Goal: Information Seeking & Learning: Learn about a topic

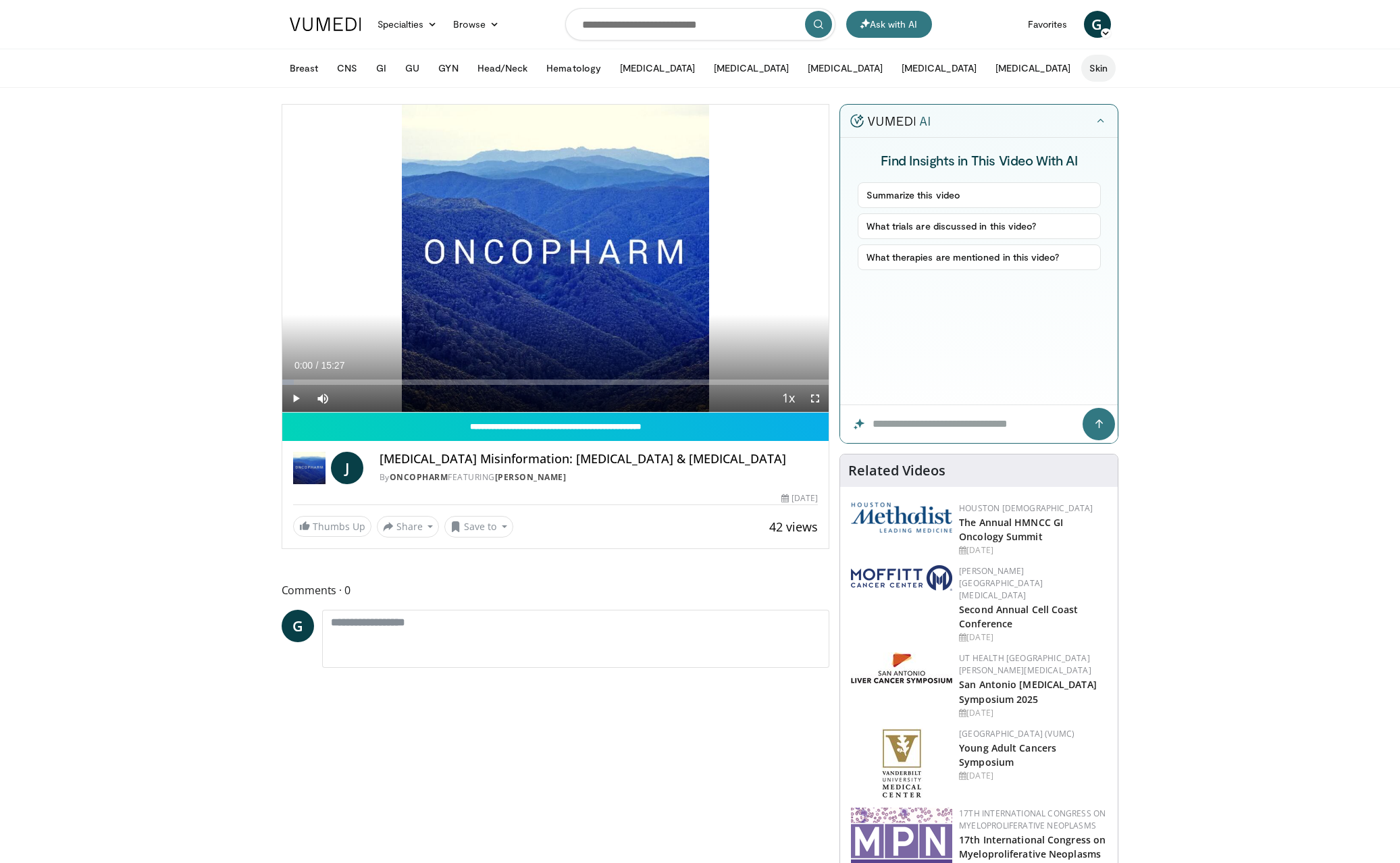
click at [1081, 66] on button "Skin" at bounding box center [1098, 68] width 34 height 27
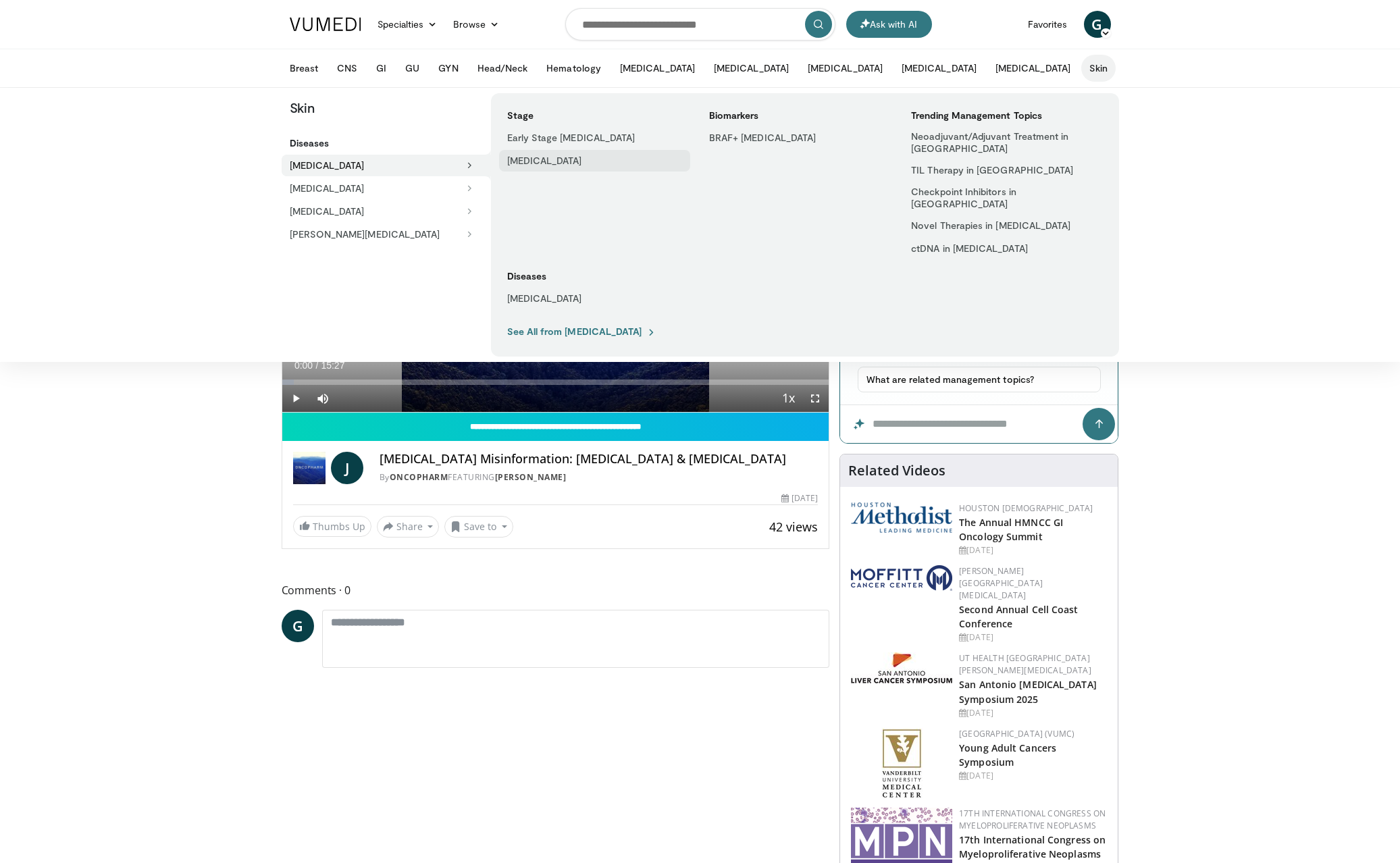
click at [578, 160] on link "[MEDICAL_DATA]" at bounding box center [595, 160] width 191 height 22
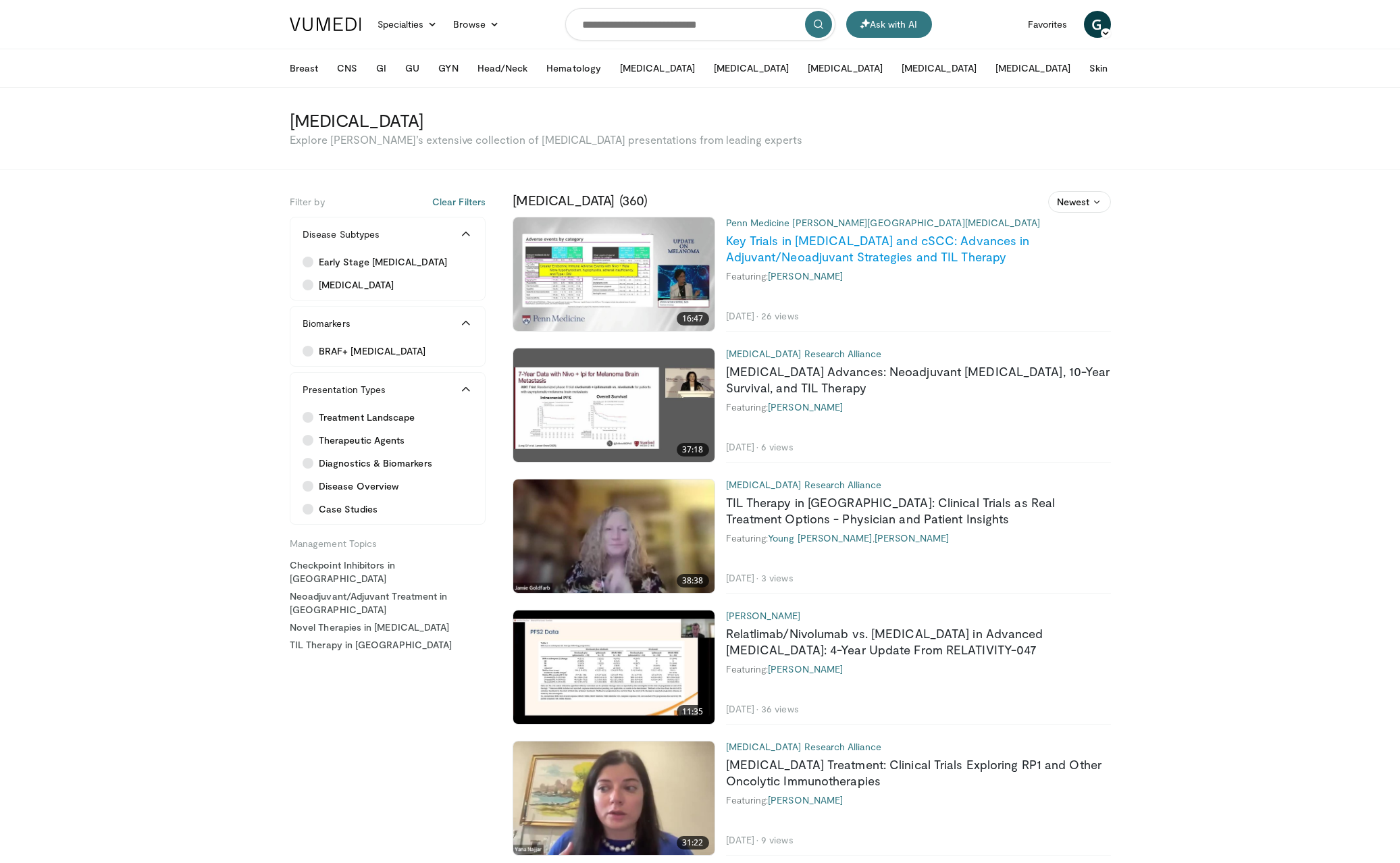
click at [968, 258] on link "Key Trials in [MEDICAL_DATA] and cSCC: Advances in Adjuvant/Neoadjuvant Strateg…" at bounding box center [877, 249] width 304 height 31
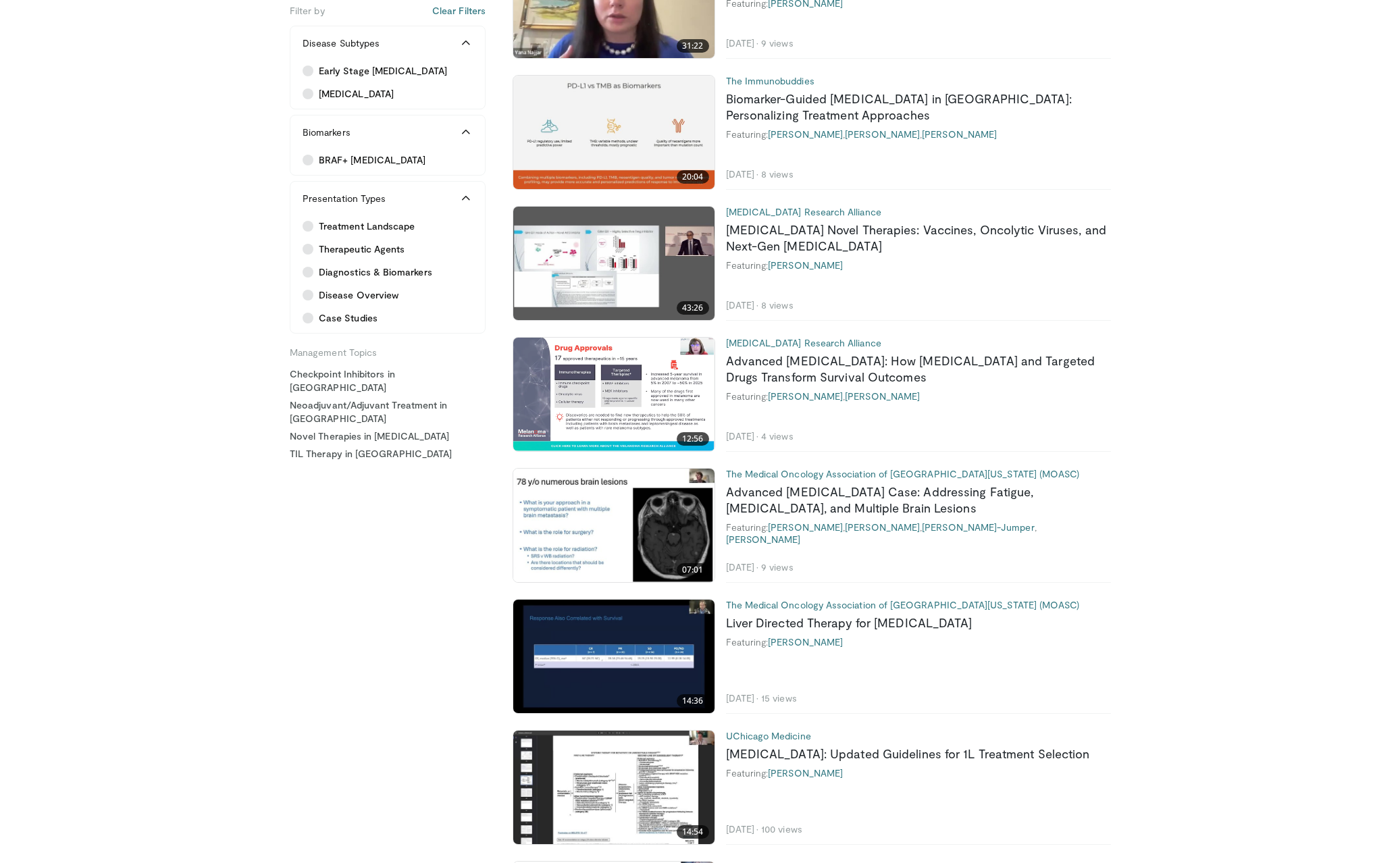
scroll to position [797, 0]
click at [1012, 230] on link "[MEDICAL_DATA] Novel Therapies: Vaccines, Oncolytic Viruses, and Next-Gen [MEDI…" at bounding box center [916, 237] width 380 height 31
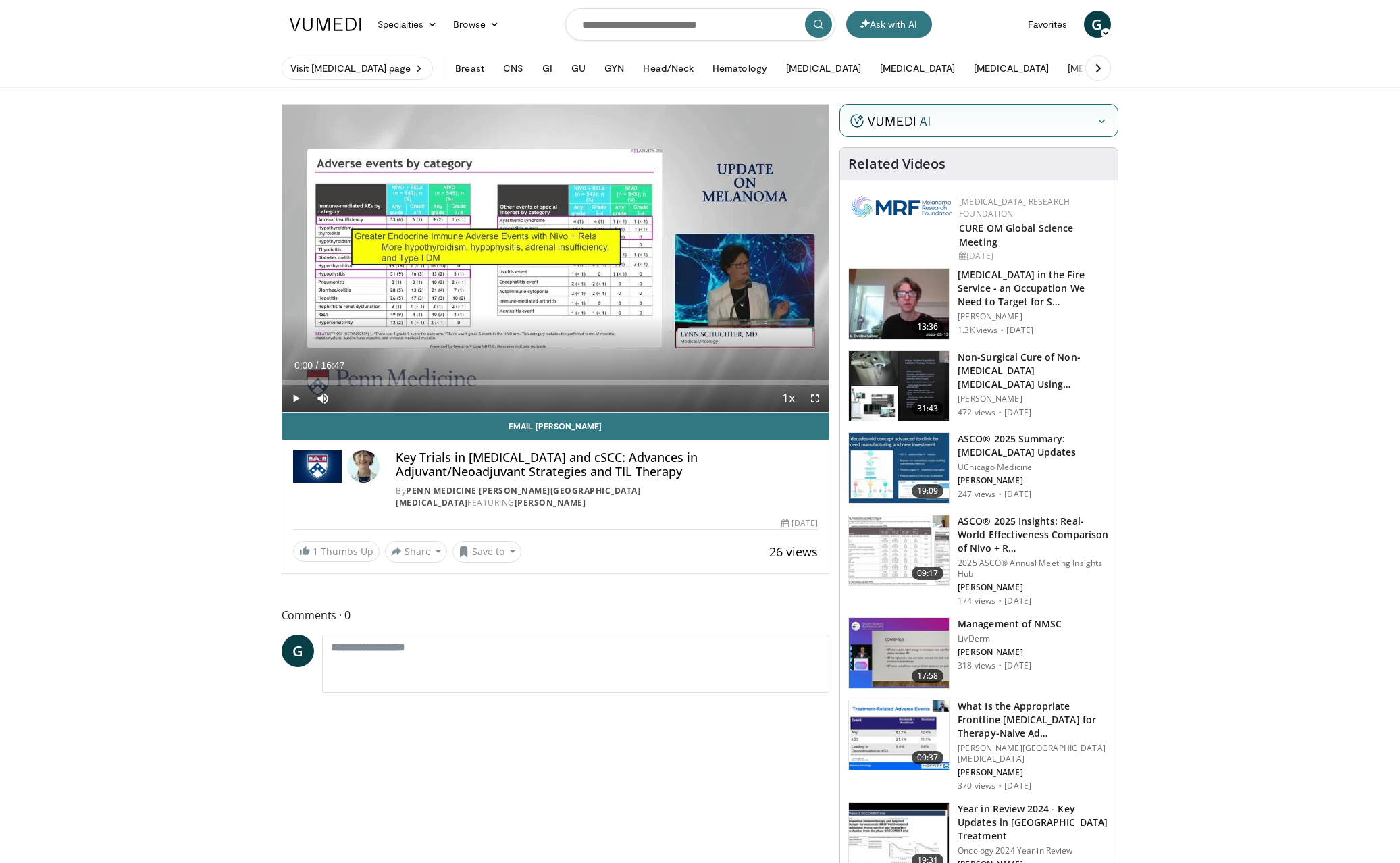
scroll to position [18, 0]
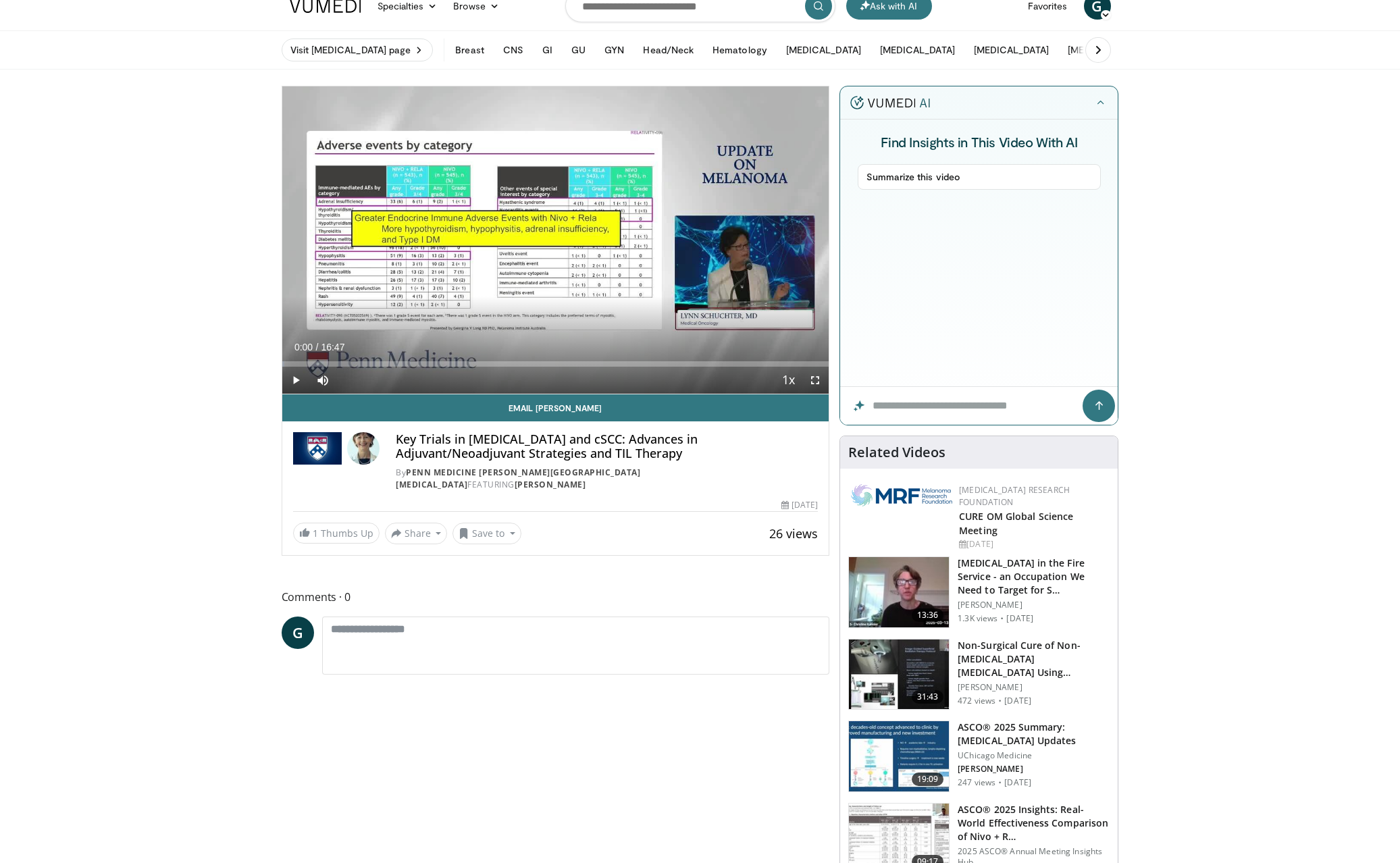
click at [295, 378] on span "Video Player" at bounding box center [295, 380] width 27 height 27
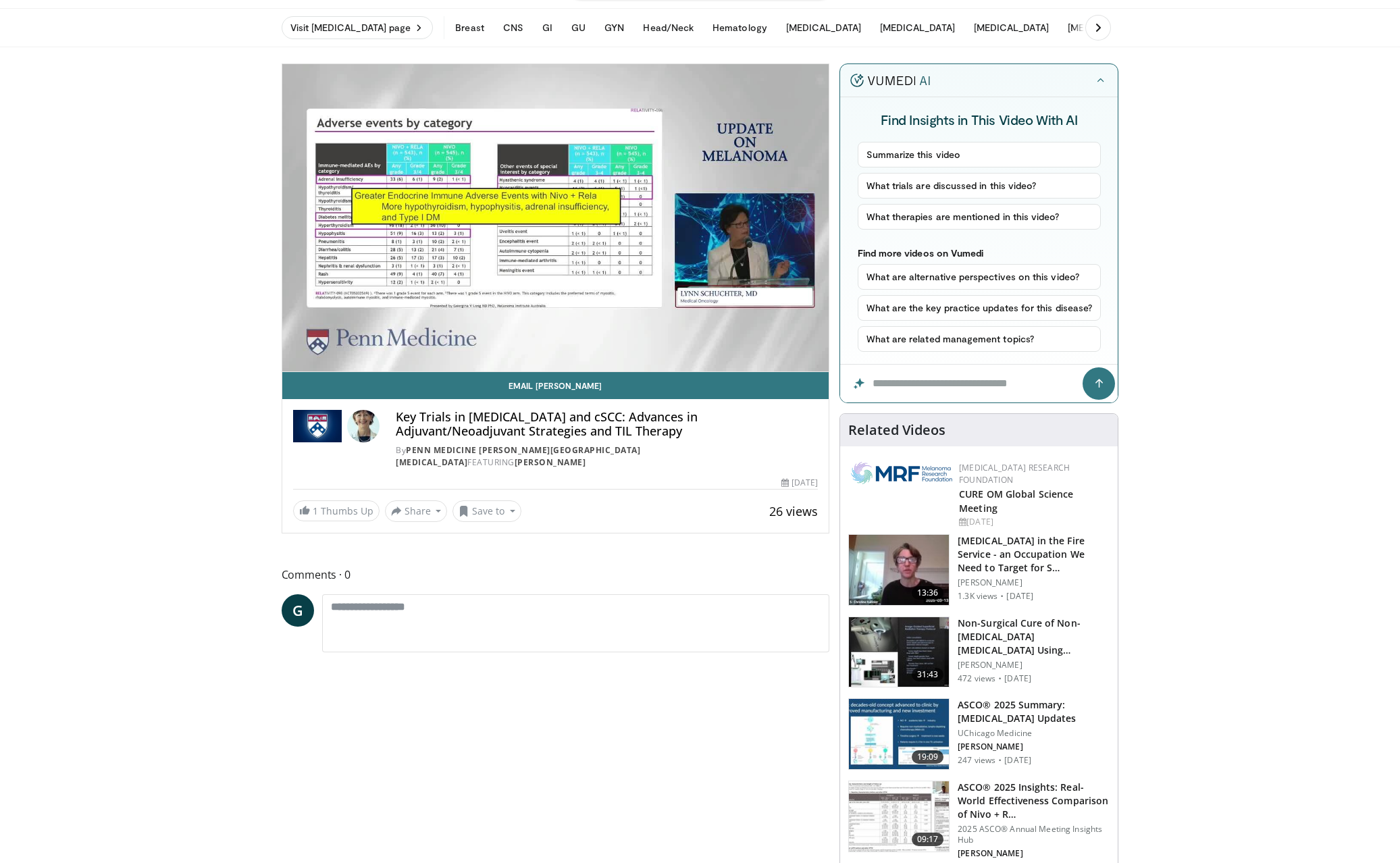
scroll to position [41, 0]
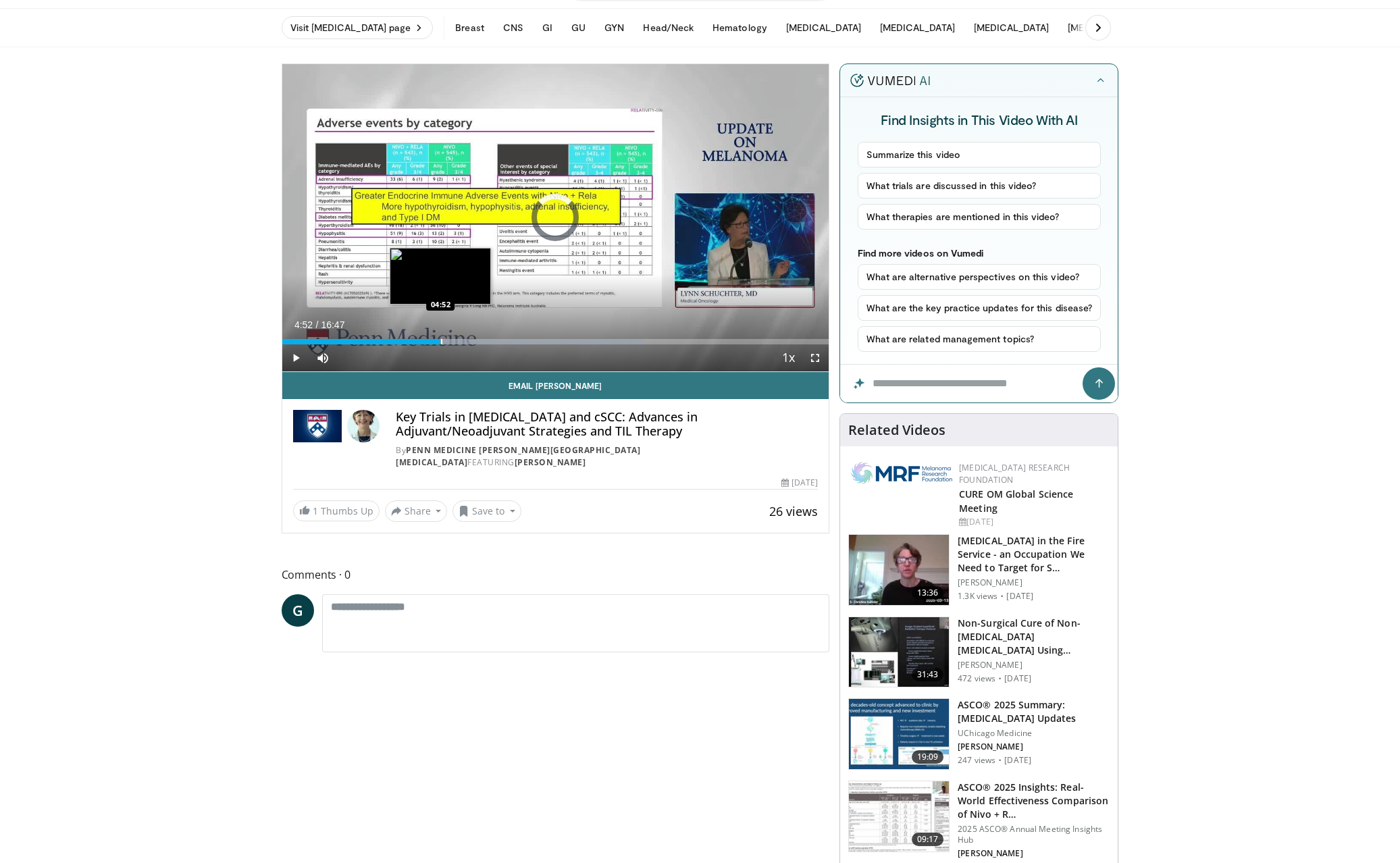
click at [441, 341] on div "Progress Bar" at bounding box center [441, 341] width 1 height 5
click at [459, 341] on div "Progress Bar" at bounding box center [459, 341] width 1 height 5
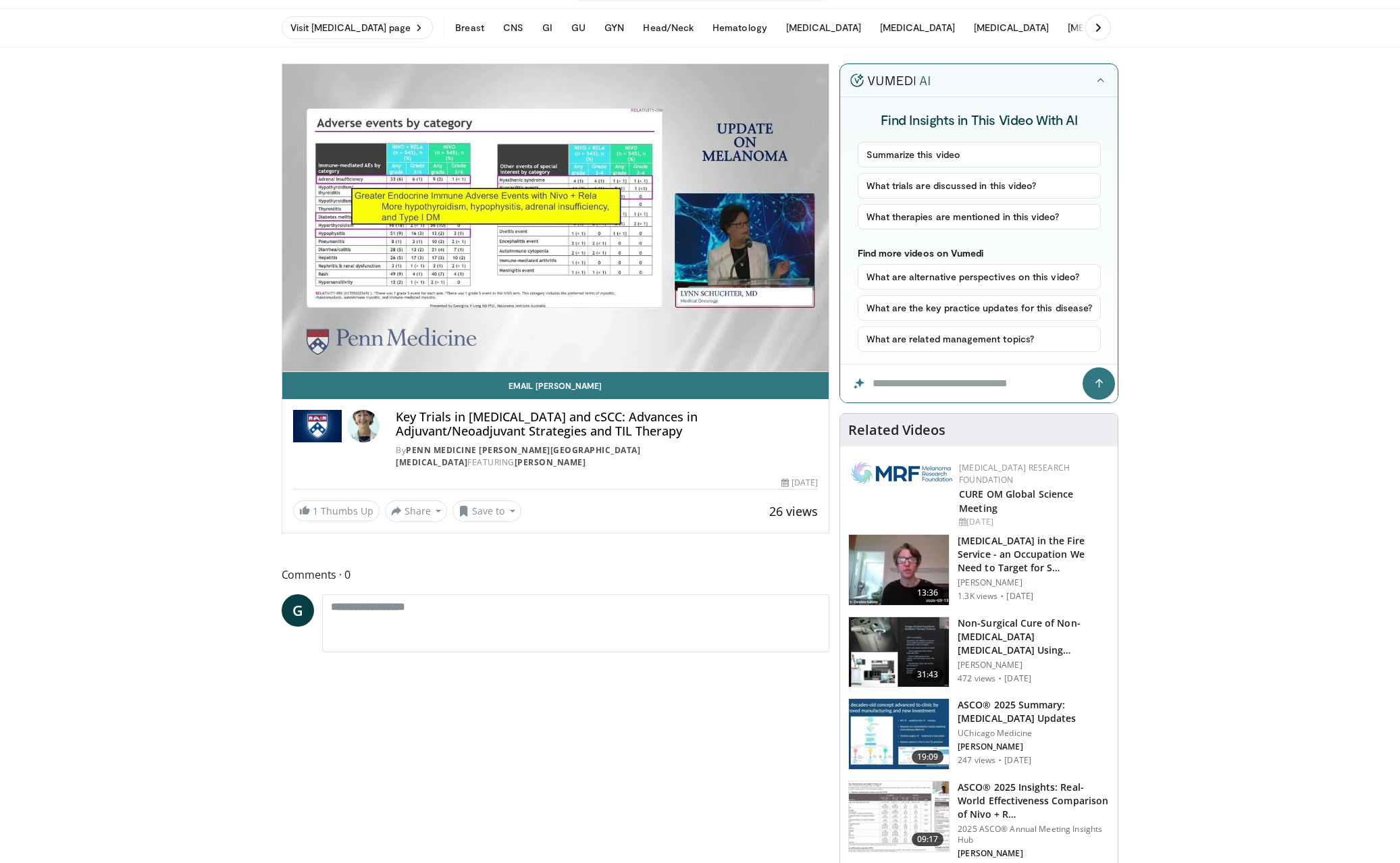
click at [476, 341] on video-js "**********" at bounding box center [555, 218] width 547 height 308
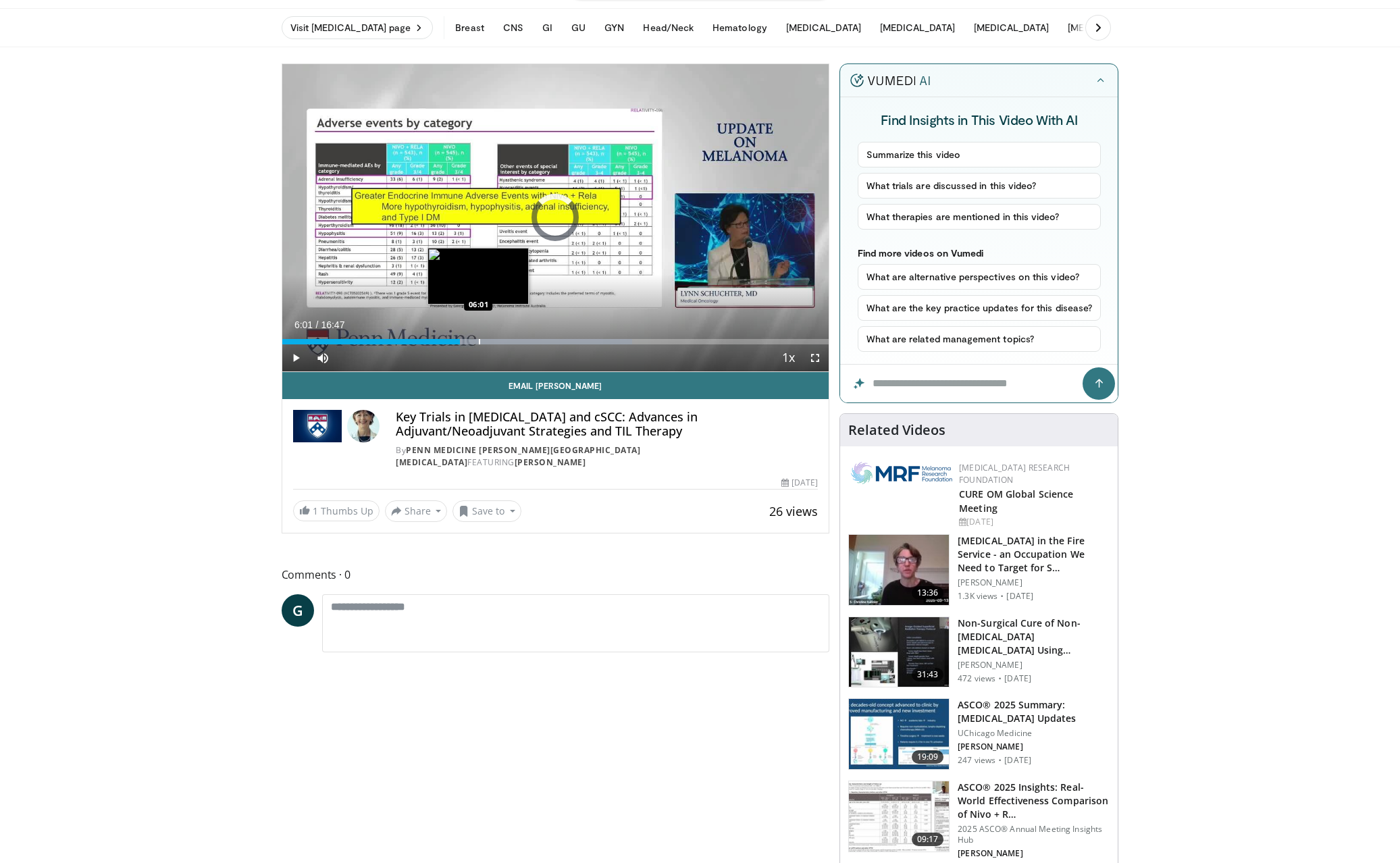
click at [478, 343] on div "Progress Bar" at bounding box center [478, 341] width 1 height 5
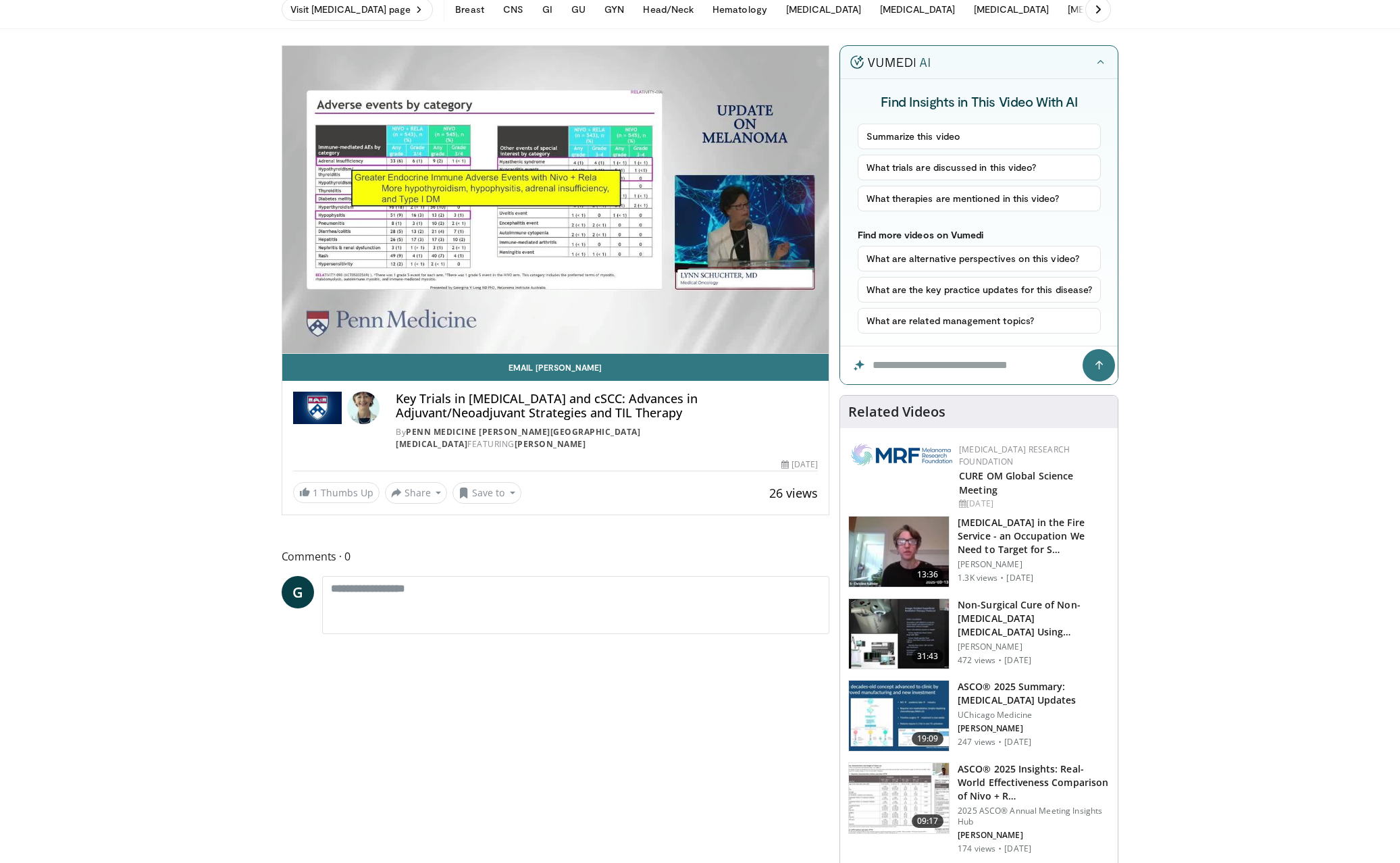
scroll to position [55, 0]
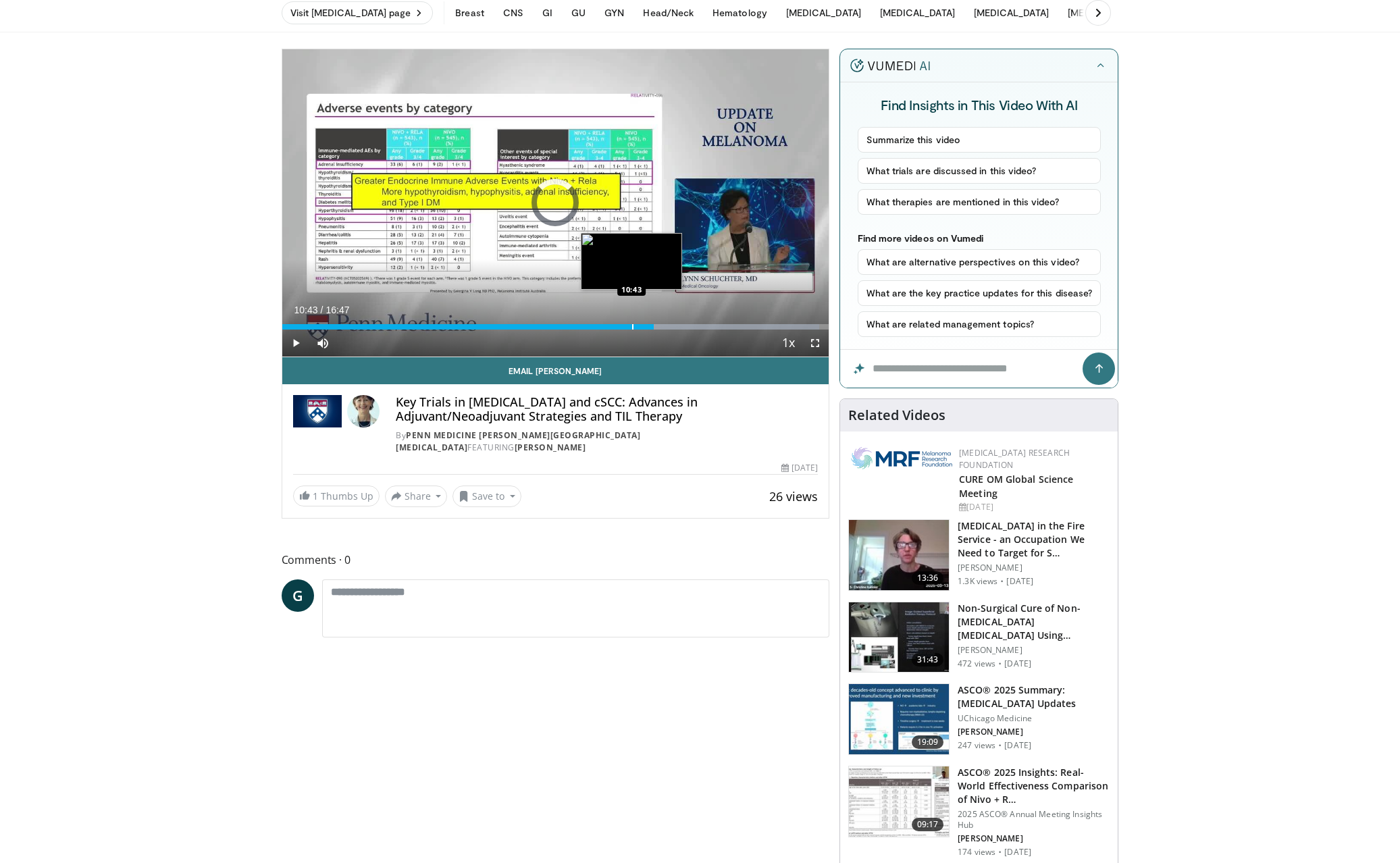
click at [632, 325] on div "Progress Bar" at bounding box center [632, 327] width 1 height 5
click at [649, 328] on div "Progress Bar" at bounding box center [649, 327] width 1 height 5
click at [293, 341] on span "Video Player" at bounding box center [295, 343] width 27 height 27
click at [647, 329] on div "Progress Bar" at bounding box center [647, 327] width 1 height 5
click at [298, 341] on span "Video Player" at bounding box center [295, 343] width 27 height 27
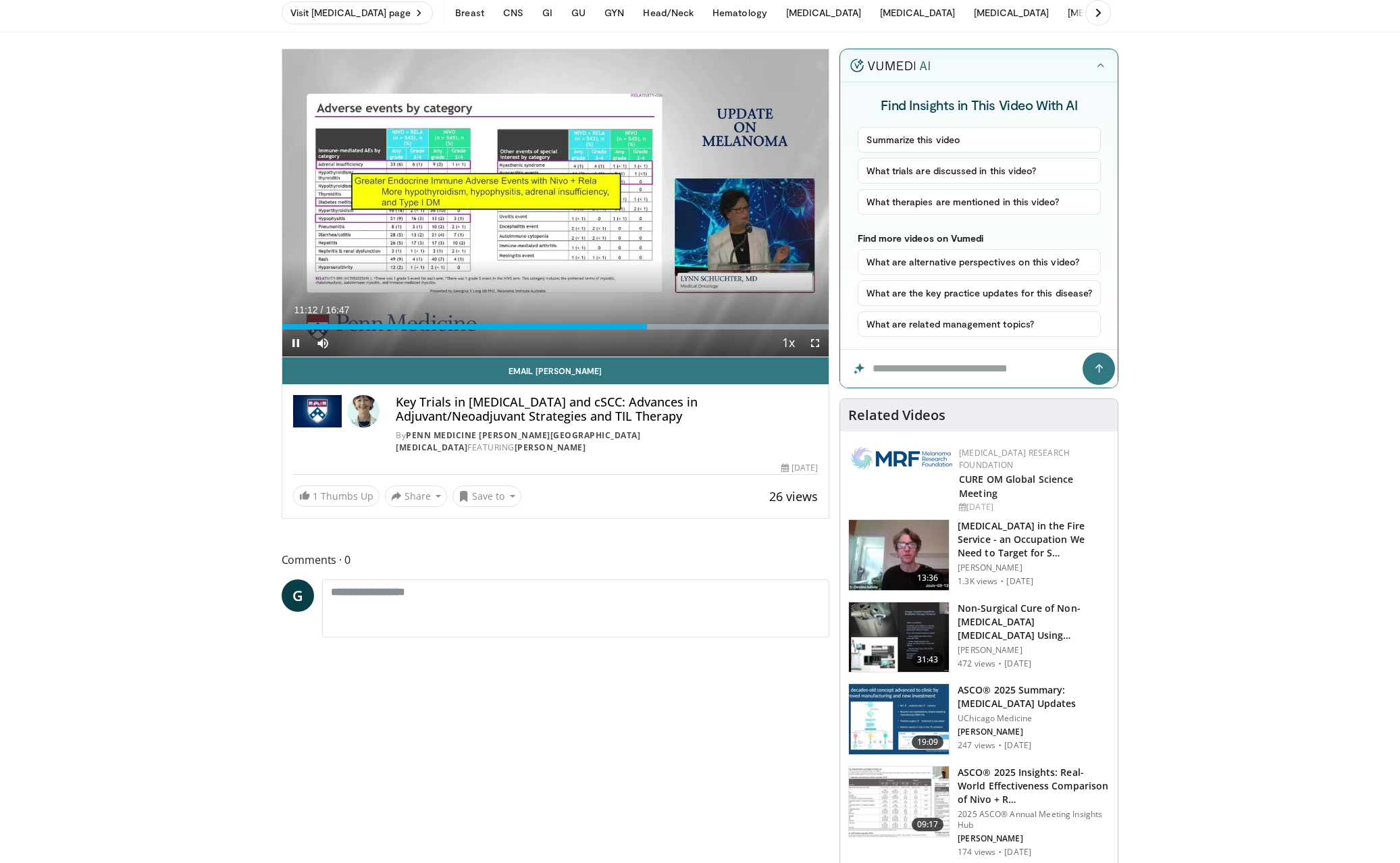
click at [296, 343] on span "Video Player" at bounding box center [295, 343] width 27 height 27
click at [297, 343] on span "Video Player" at bounding box center [295, 343] width 27 height 27
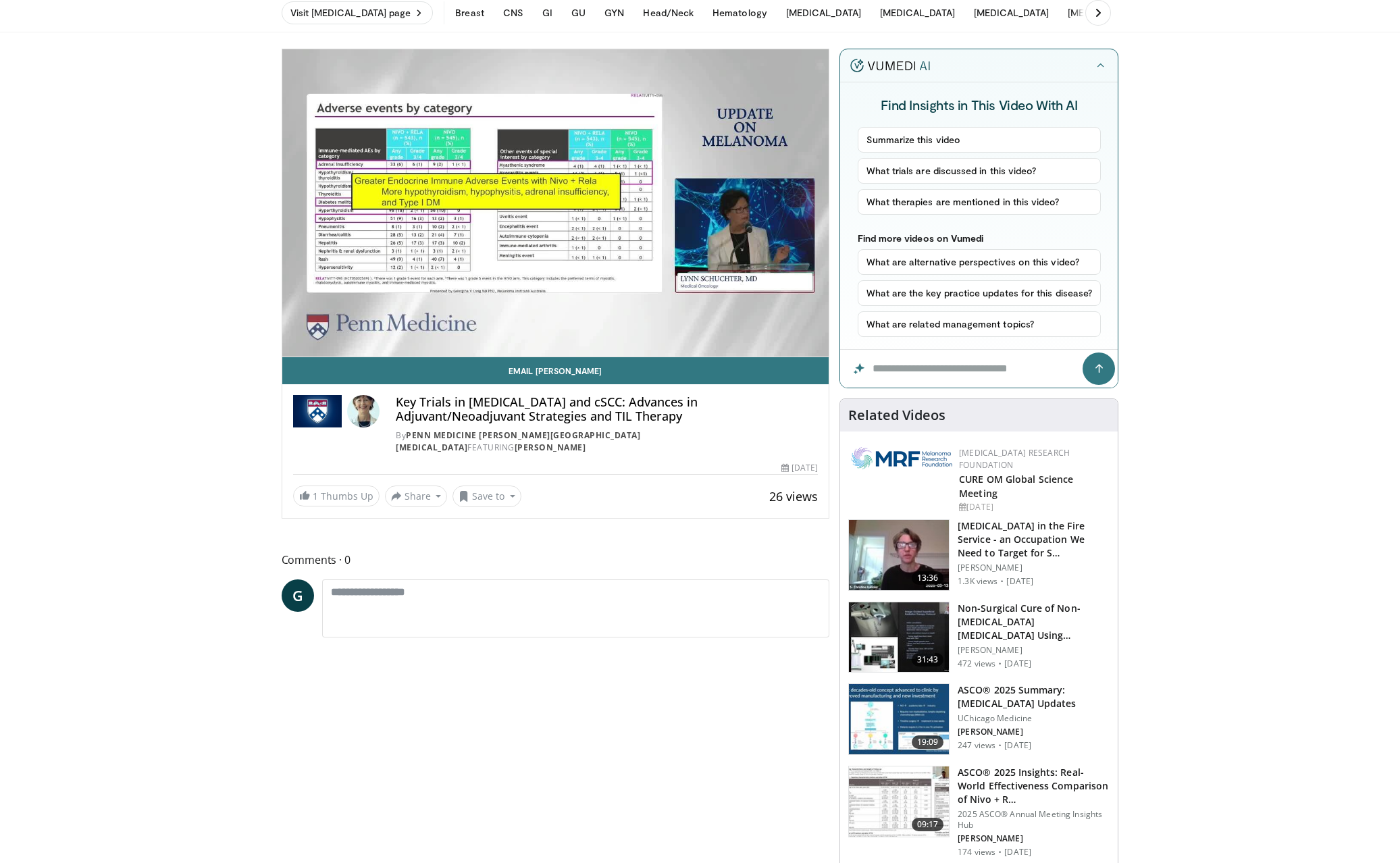
click at [296, 344] on video-js "**********" at bounding box center [555, 204] width 547 height 308
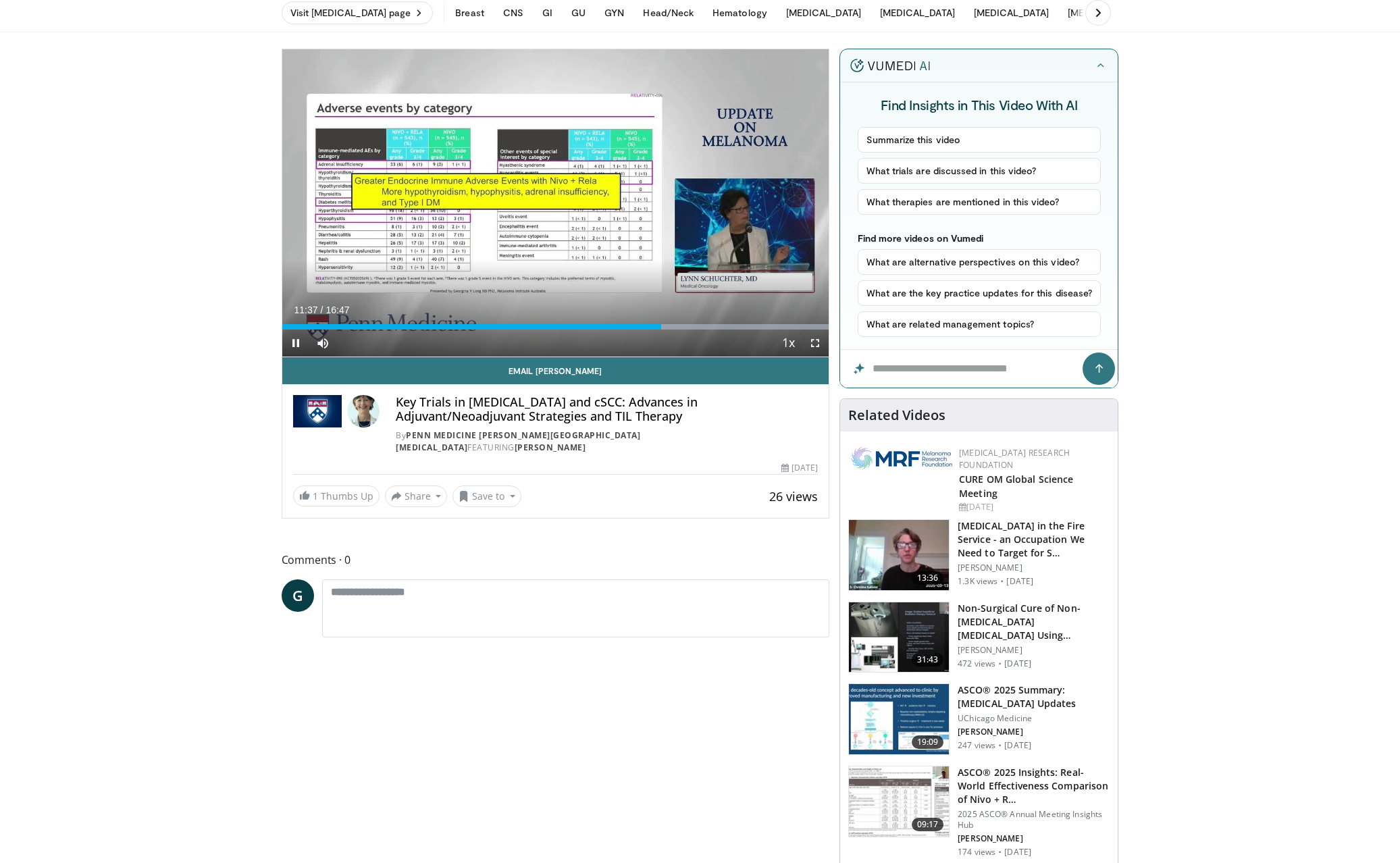
click at [299, 344] on span "Video Player" at bounding box center [295, 343] width 27 height 27
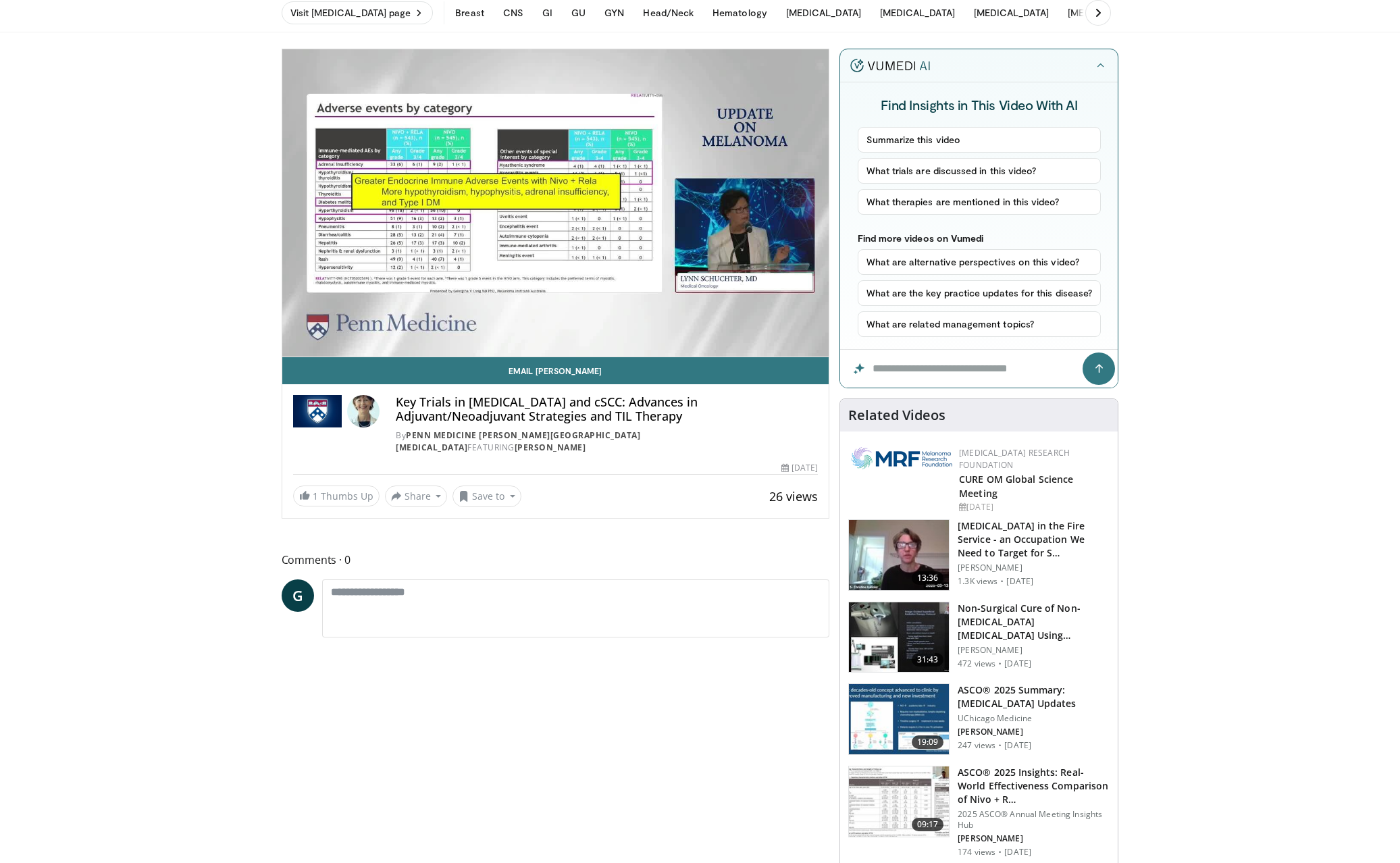
click at [679, 328] on div "10 seconds Tap to unmute" at bounding box center [555, 203] width 547 height 307
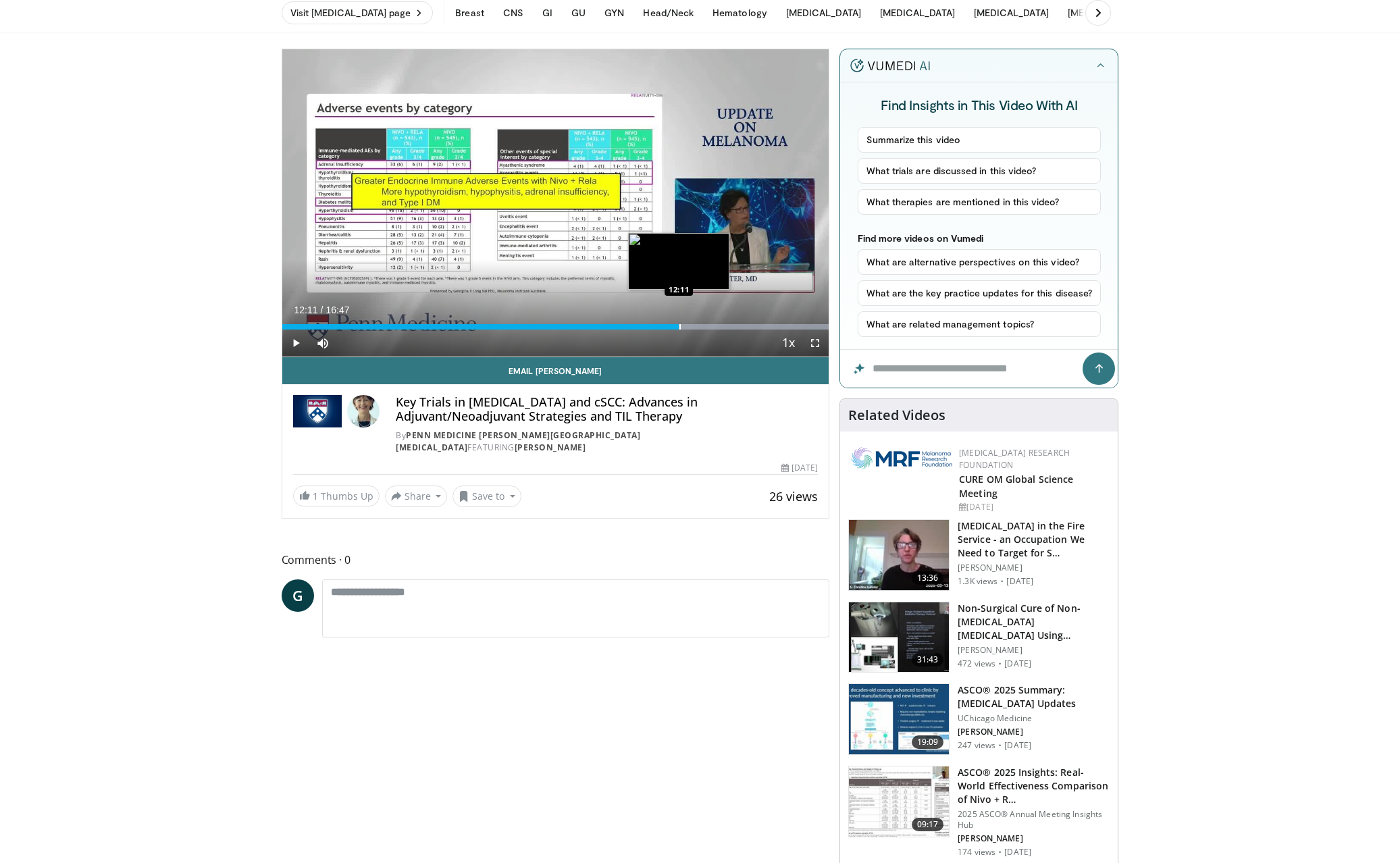
click at [679, 328] on div "Progress Bar" at bounding box center [679, 327] width 1 height 5
click at [295, 341] on span "Video Player" at bounding box center [295, 343] width 27 height 27
click at [295, 343] on span "Video Player" at bounding box center [295, 343] width 27 height 27
click at [295, 344] on span "Video Player" at bounding box center [295, 343] width 27 height 27
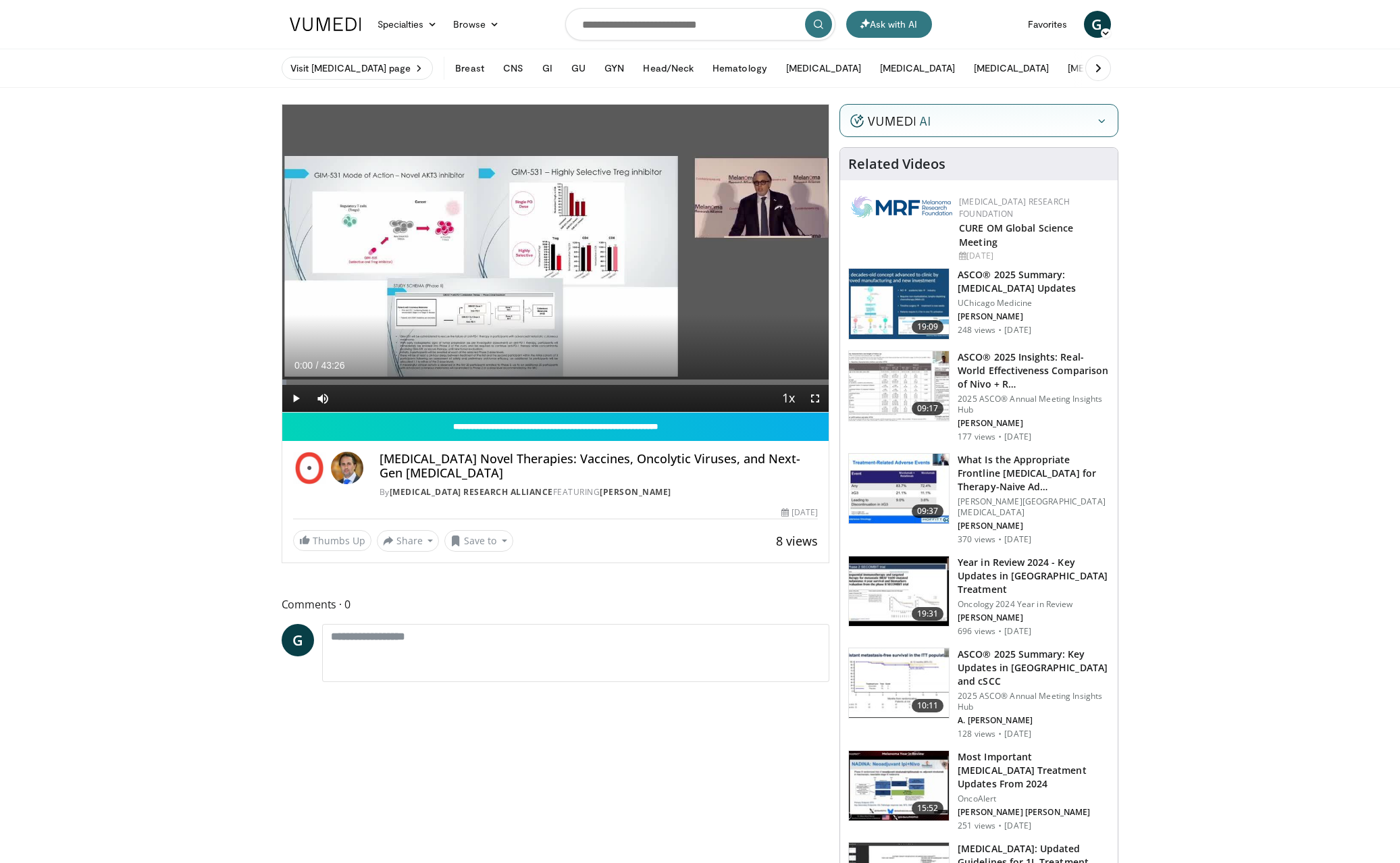
click at [293, 395] on span "Video Player" at bounding box center [295, 398] width 27 height 27
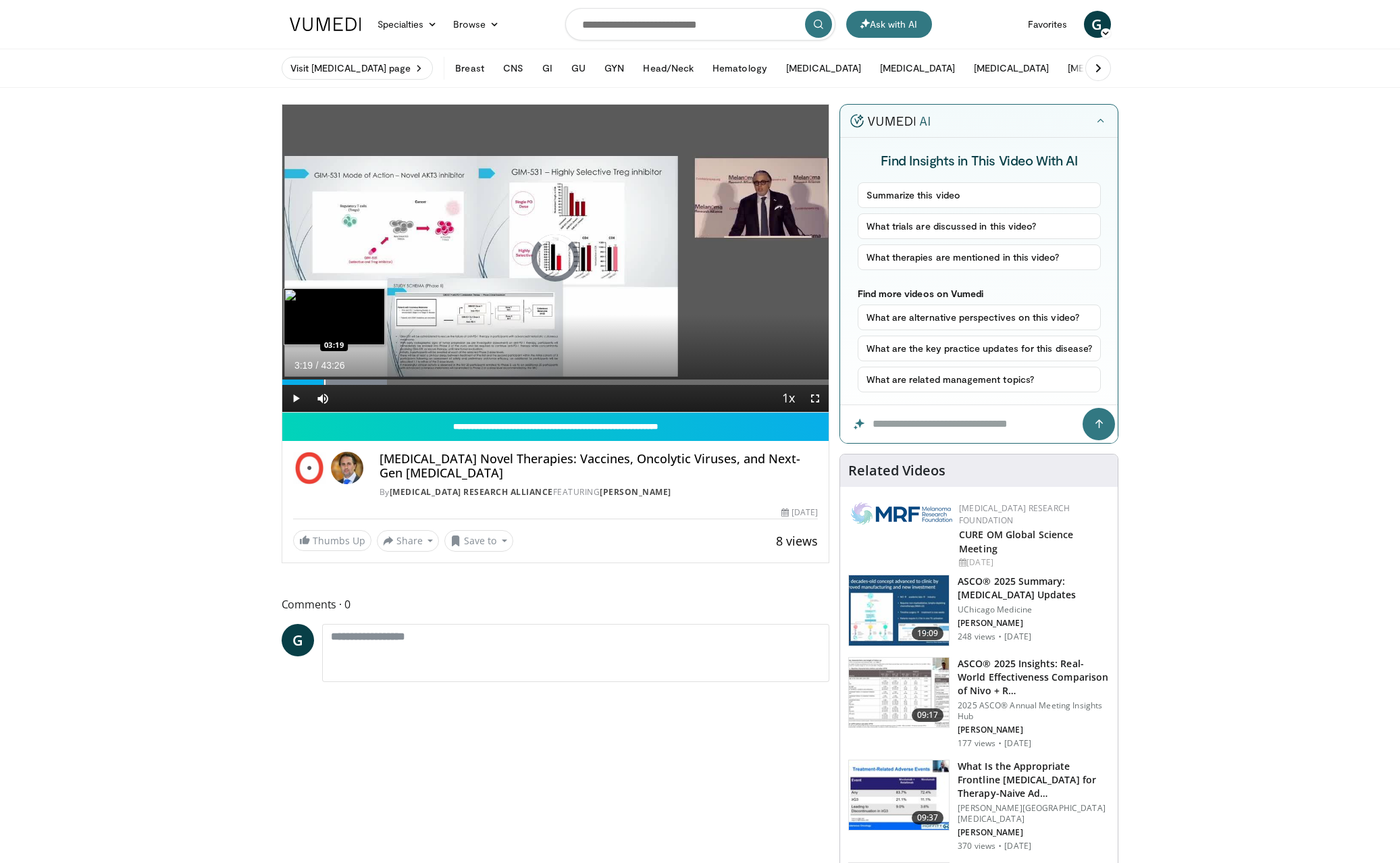
click at [324, 383] on div "Progress Bar" at bounding box center [324, 382] width 1 height 5
click at [320, 384] on div "Progress Bar" at bounding box center [320, 382] width 1 height 5
click at [819, 398] on span "Video Player" at bounding box center [815, 398] width 27 height 27
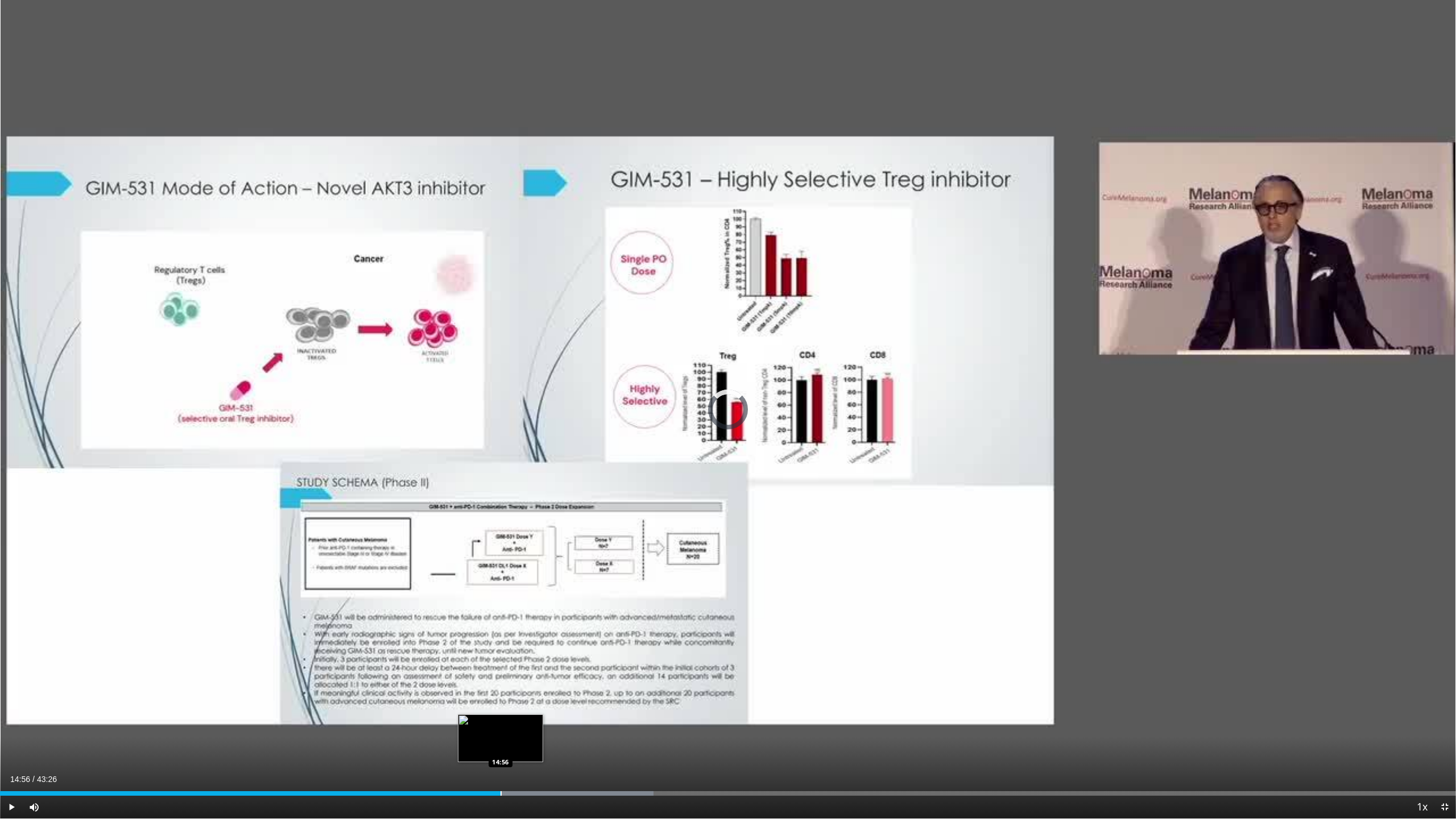
click at [501, 726] on div "Progress Bar" at bounding box center [501, 794] width 1 height 5
click at [489, 726] on div "Progress Bar" at bounding box center [489, 794] width 1 height 5
click at [11, 726] on span "Video Player" at bounding box center [11, 808] width 23 height 23
click at [14, 726] on span "Video Player" at bounding box center [11, 808] width 23 height 23
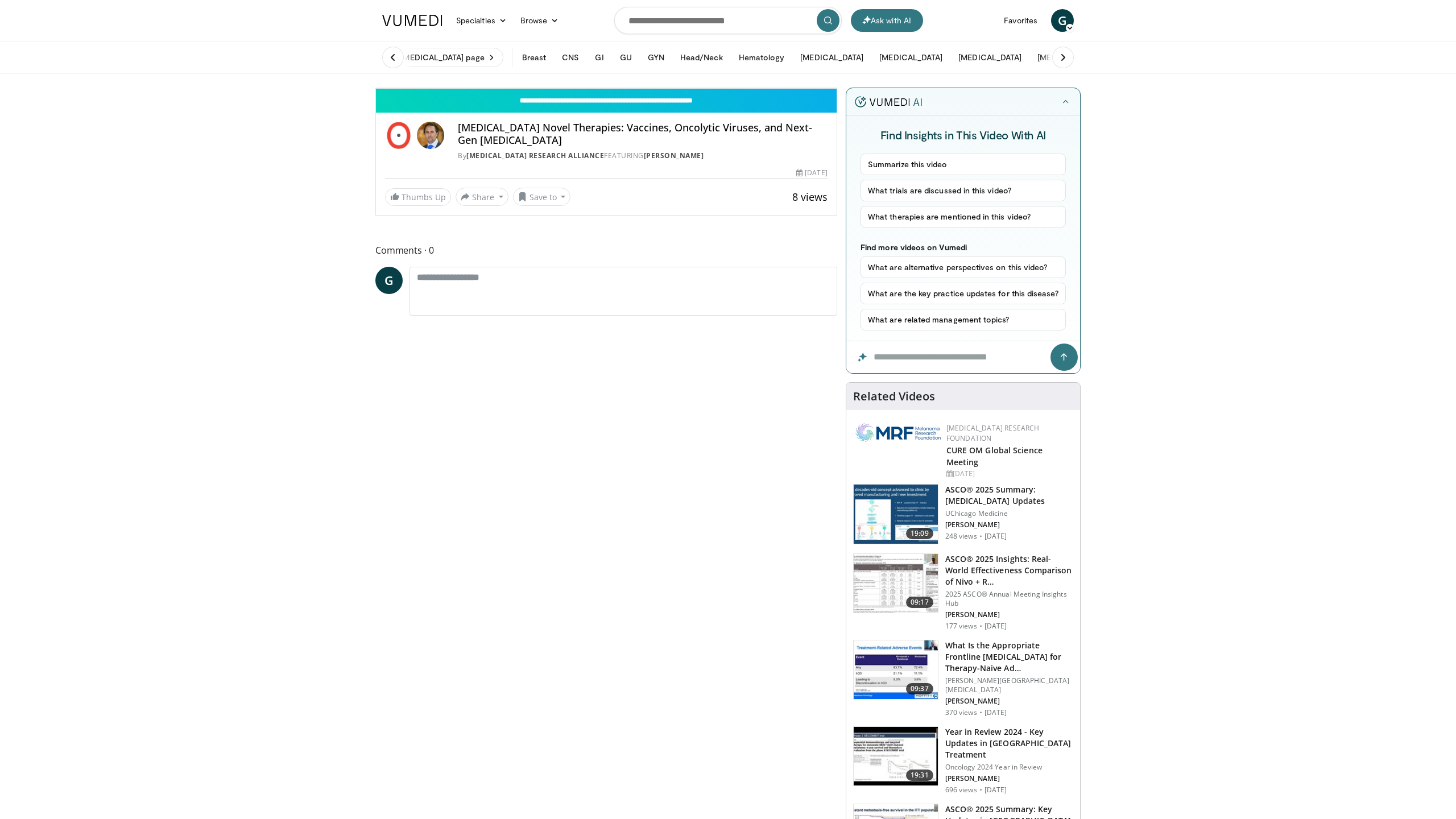
click at [945, 65] on div "Progress Bar" at bounding box center [945, 63] width 1 height 5
click at [376, 88] on span "Video Player" at bounding box center [387, 77] width 23 height 23
click at [910, 65] on div "Progress Bar" at bounding box center [910, 63] width 1 height 5
click at [376, 88] on span "Video Player" at bounding box center [387, 77] width 23 height 23
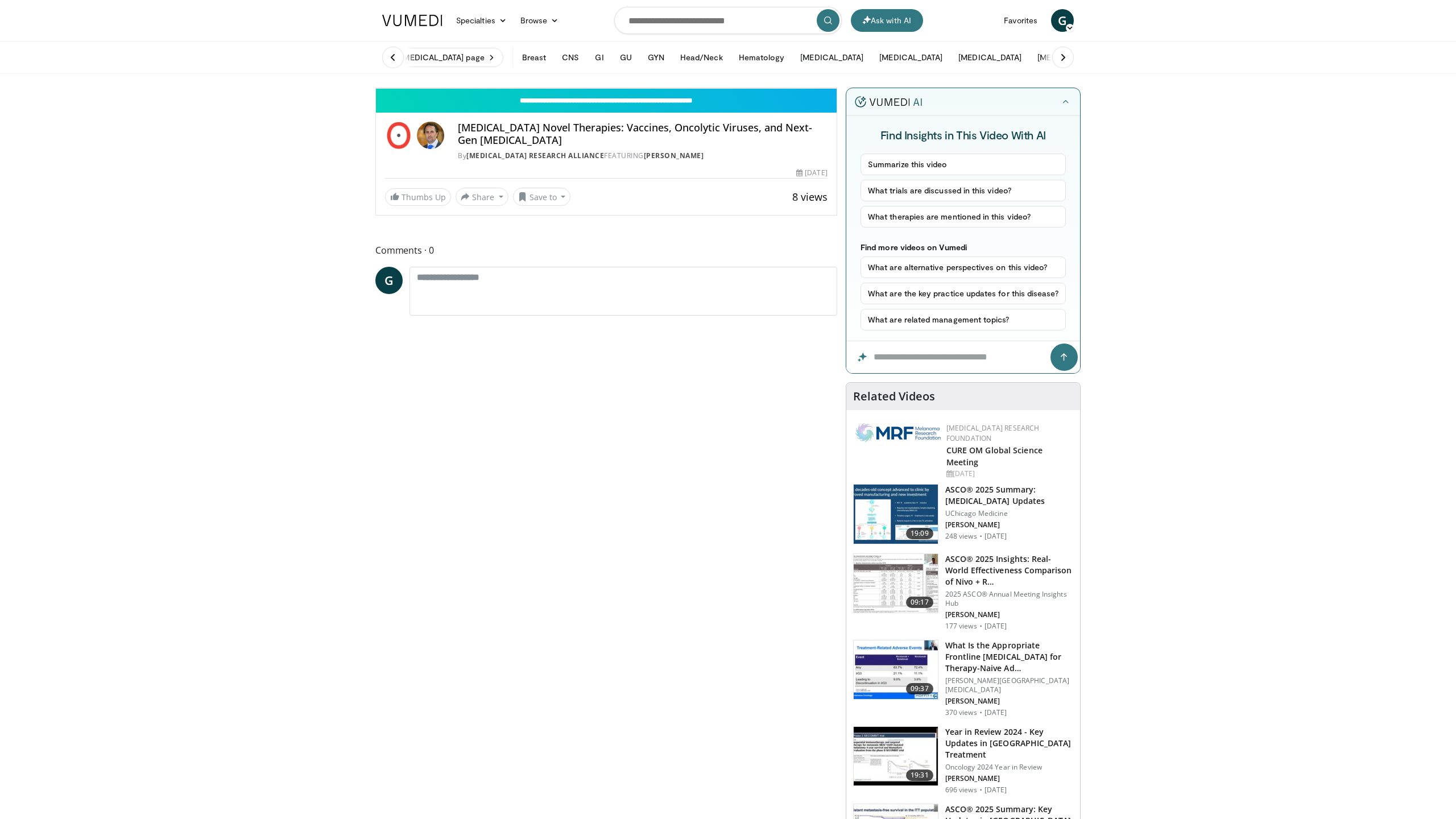
click at [376, 88] on span "Video Player" at bounding box center [387, 77] width 23 height 23
click at [1005, 65] on div "Progress Bar" at bounding box center [1005, 63] width 1 height 5
click at [1000, 65] on div "Progress Bar" at bounding box center [1000, 63] width 1 height 5
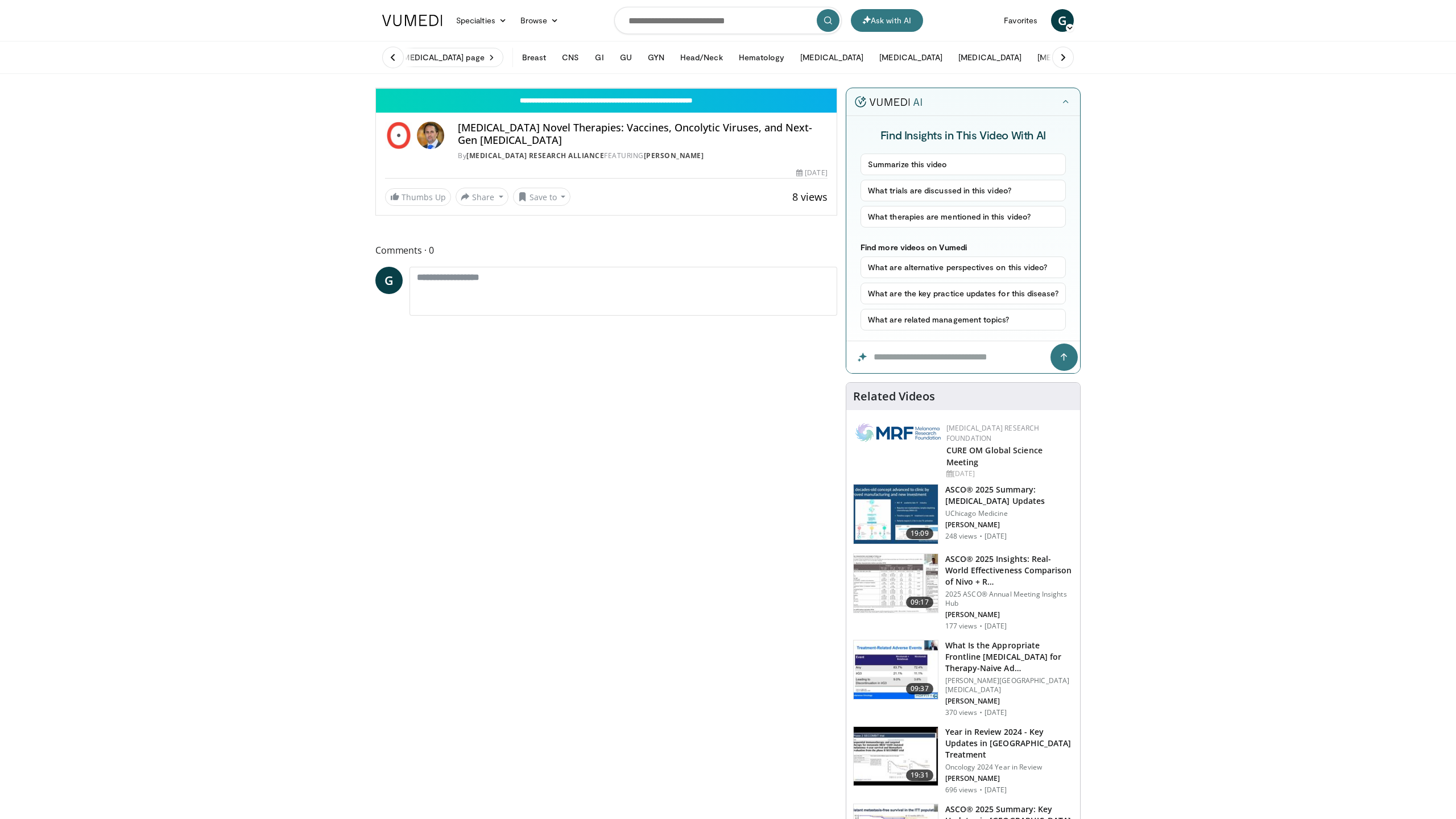
click at [1002, 65] on div "Progress Bar" at bounding box center [1002, 63] width 1 height 5
click at [1238, 65] on div "Progress Bar" at bounding box center [1238, 63] width 1 height 5
click at [1251, 65] on div "Progress Bar" at bounding box center [1251, 63] width 1 height 5
click at [1262, 65] on div "Progress Bar" at bounding box center [1262, 63] width 1 height 5
click at [1272, 65] on div "Progress Bar" at bounding box center [1272, 63] width 1 height 5
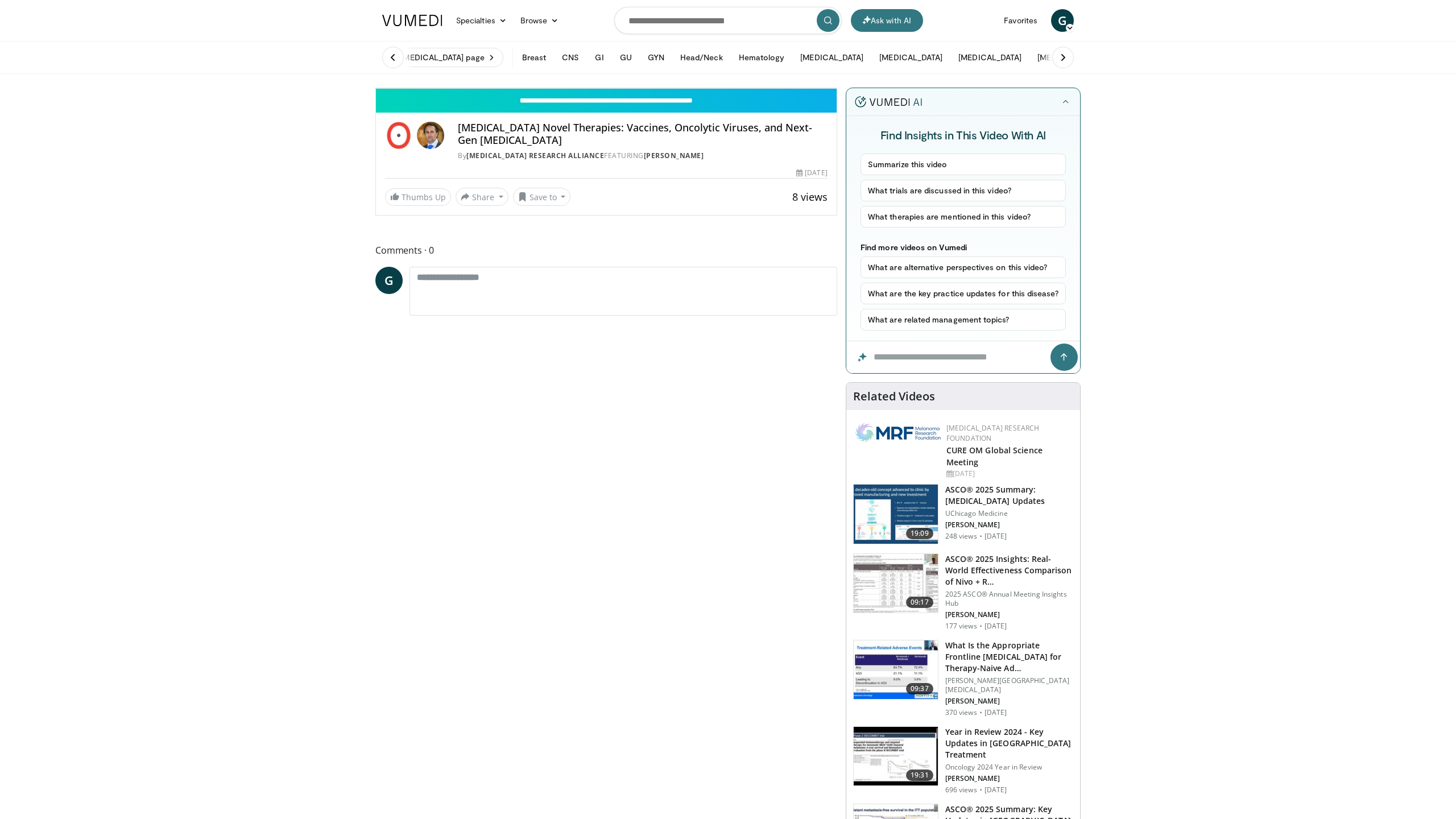
click at [836, 65] on div "Loaded : 83.48% 27:22 27:44" at bounding box center [605, 60] width 461 height 11
click at [1320, 65] on div "Progress Bar" at bounding box center [1320, 63] width 1 height 5
click at [836, 65] on div "Loaded : 86.55% 28:21 28:41" at bounding box center [605, 60] width 461 height 11
click at [836, 65] on div "Loaded : 87.32% 28:43 29:10" at bounding box center [605, 63] width 461 height 5
click at [836, 65] on div "Loaded : 88.99% 29:12 29:38" at bounding box center [605, 63] width 461 height 5
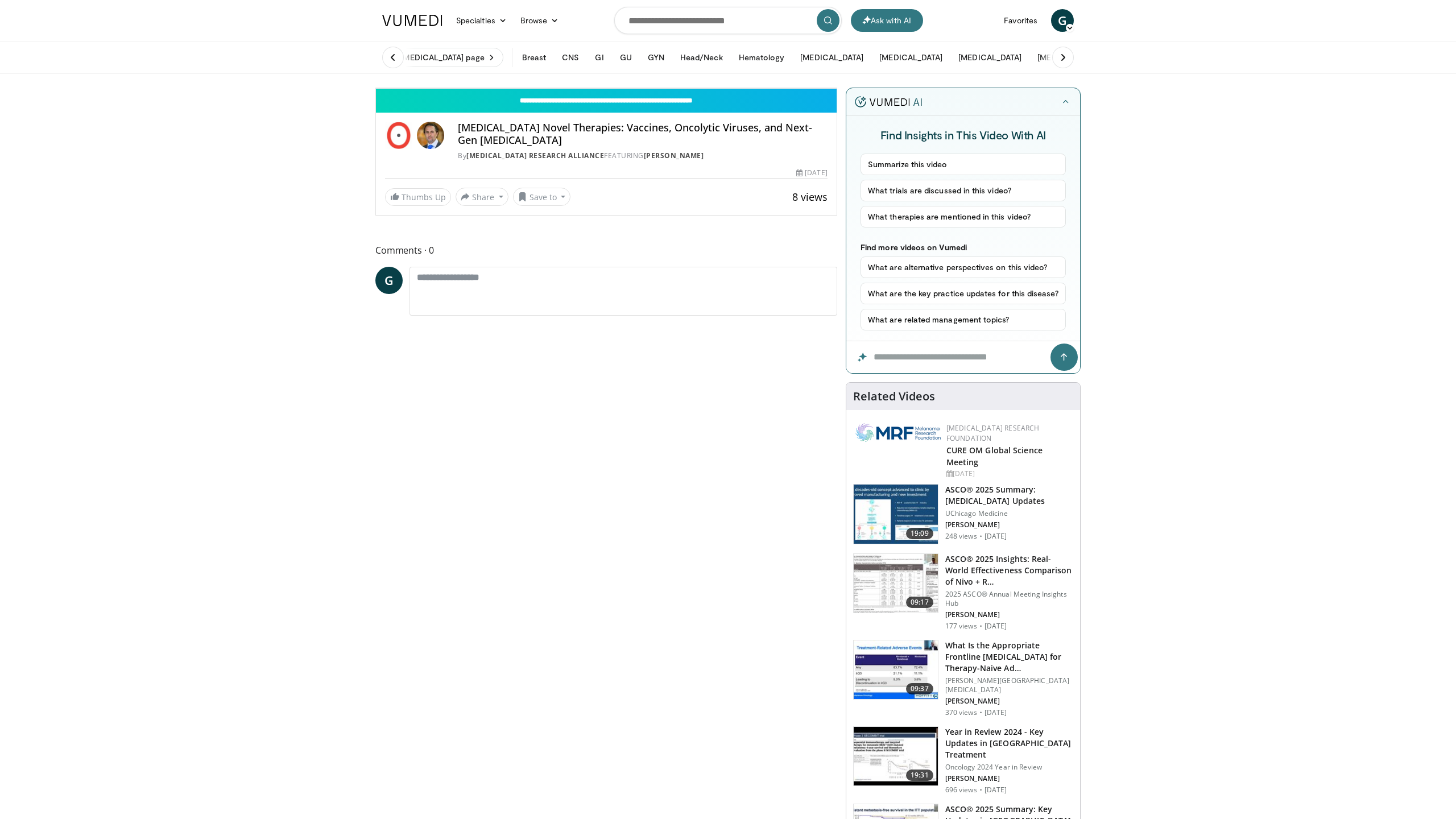
click at [836, 65] on div "Loaded : 90.77% 29:47 30:16" at bounding box center [605, 60] width 461 height 11
click at [1401, 65] on div "Progress Bar" at bounding box center [1401, 63] width 1 height 5
click at [1415, 65] on div "Progress Bar" at bounding box center [1415, 63] width 1 height 5
click at [1432, 65] on div "Progress Bar" at bounding box center [1432, 63] width 1 height 5
click at [836, 88] on div "10 seconds Tap to unmute" at bounding box center [605, 88] width 461 height 0
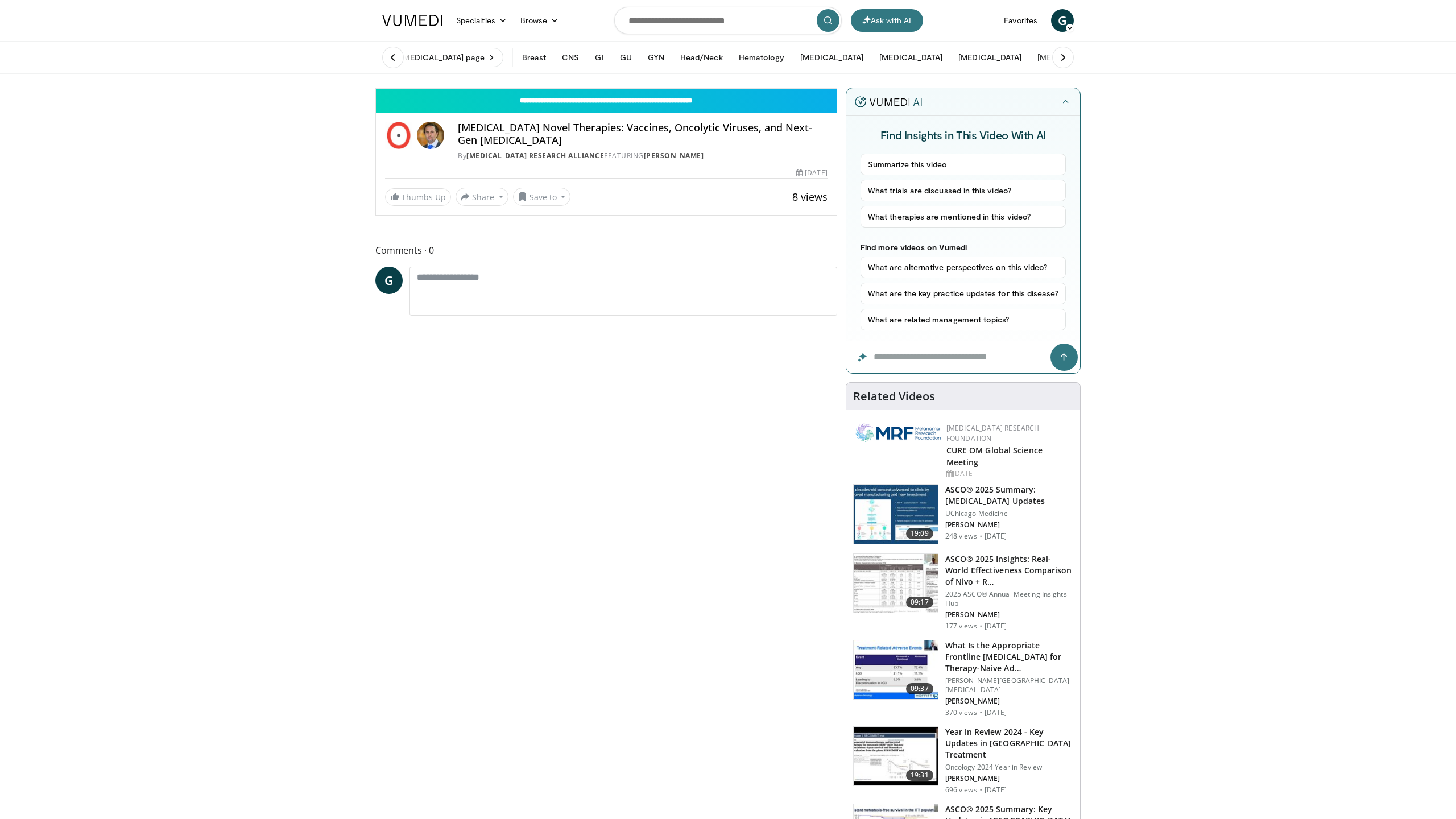
click at [1455, 65] on div "Progress Bar" at bounding box center [1458, 63] width 1 height 5
click at [376, 88] on span "Video Player" at bounding box center [387, 77] width 23 height 23
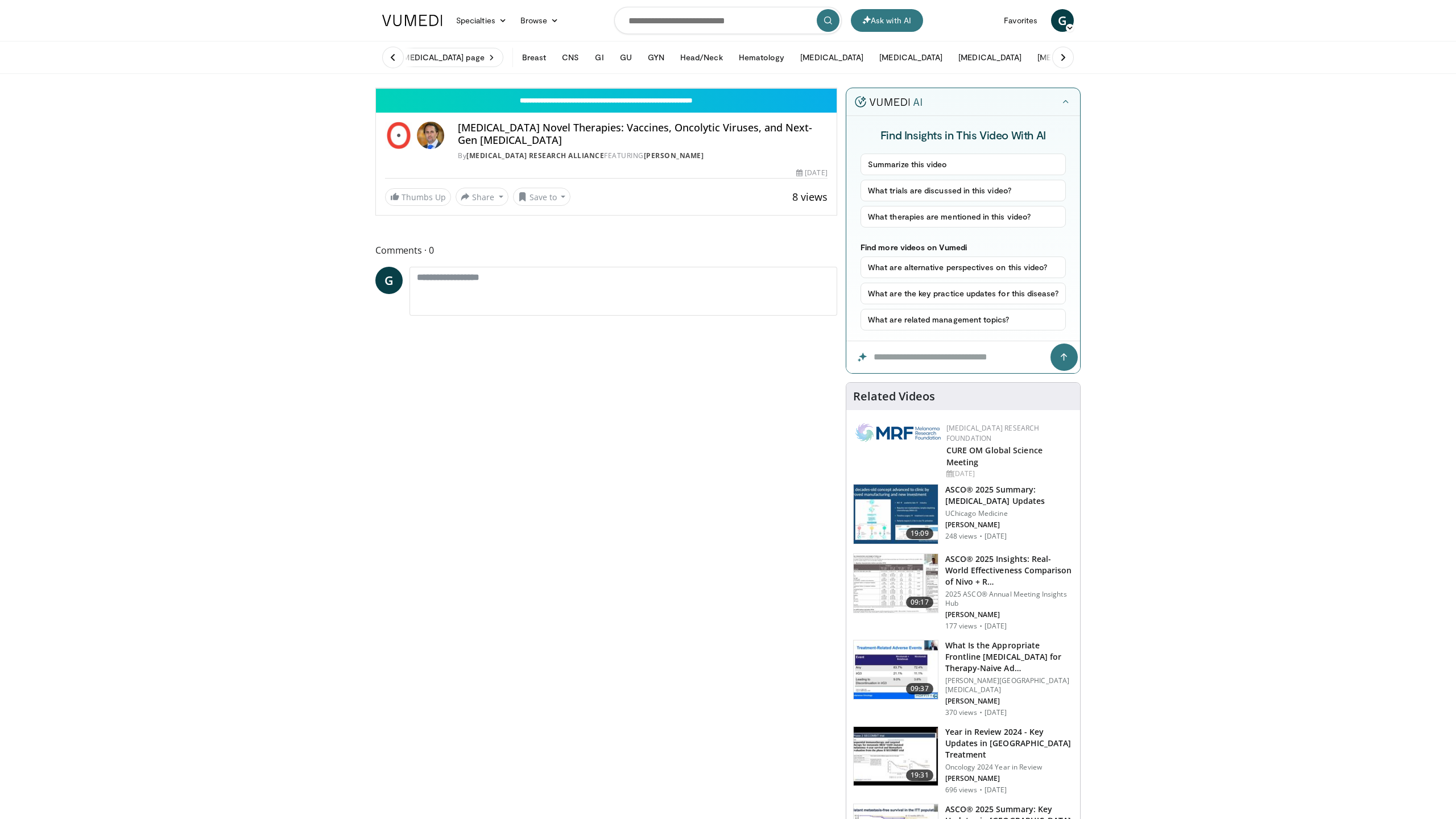
click at [836, 65] on div "Loaded : 100.00% 35:28 36:02" at bounding box center [605, 60] width 461 height 11
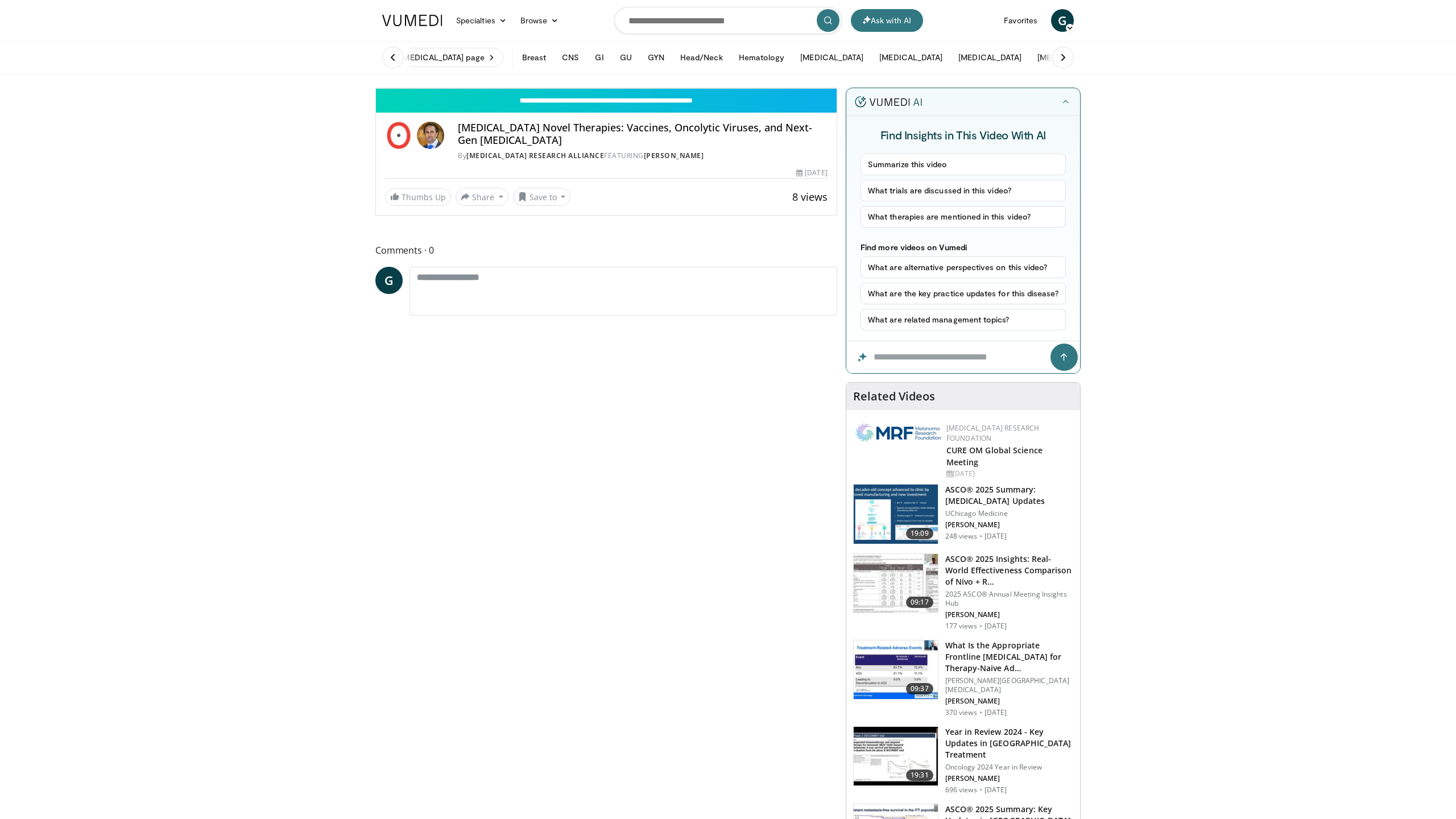
click at [836, 65] on div "Loaded : 100.00% 36:04 36:28" at bounding box center [605, 60] width 461 height 11
click at [836, 88] on div "10 seconds Tap to unmute" at bounding box center [605, 88] width 461 height 0
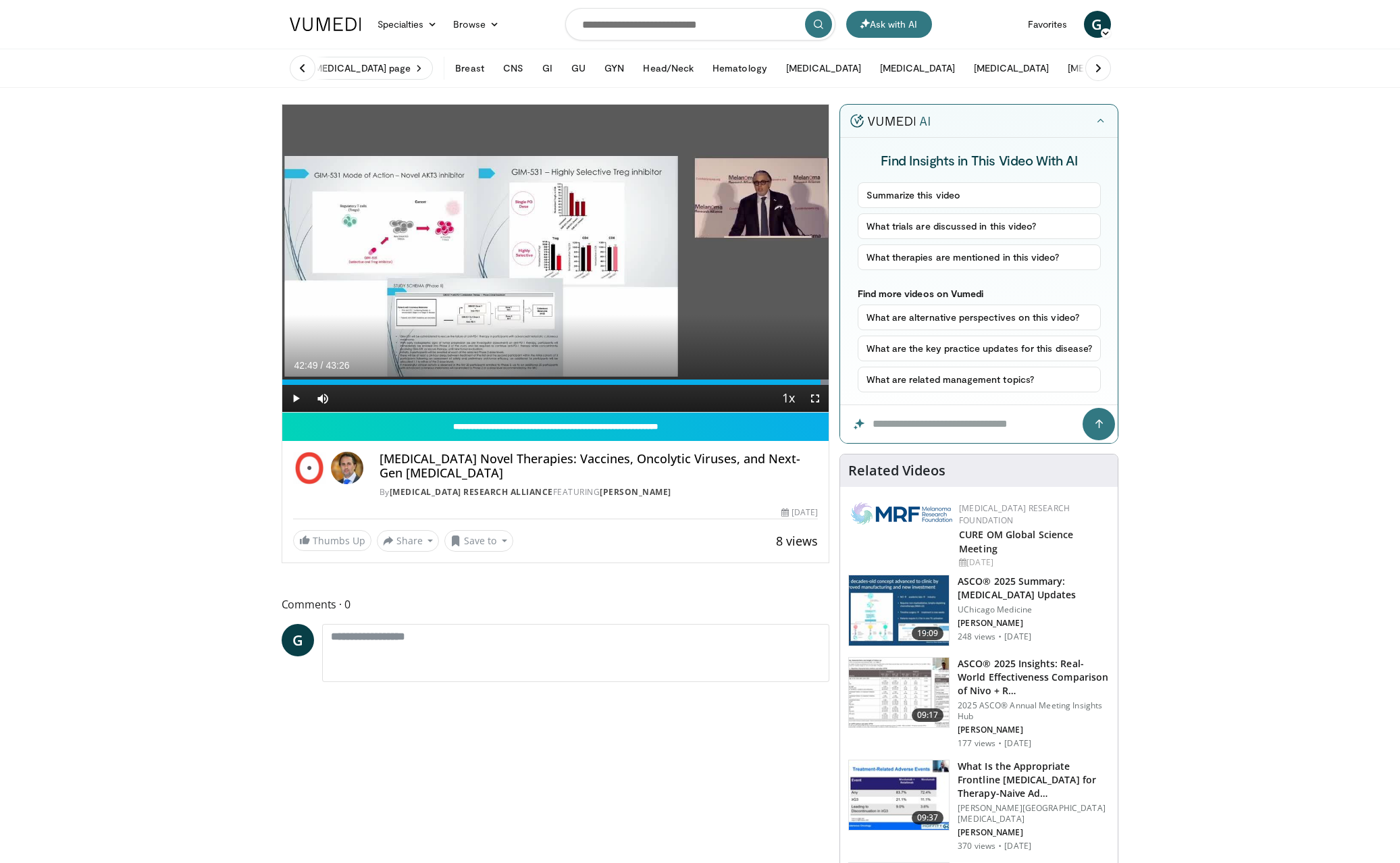
click at [300, 398] on span "Video Player" at bounding box center [295, 398] width 27 height 27
click at [296, 397] on span "Video Player" at bounding box center [295, 398] width 27 height 27
